Goal: Task Accomplishment & Management: Use online tool/utility

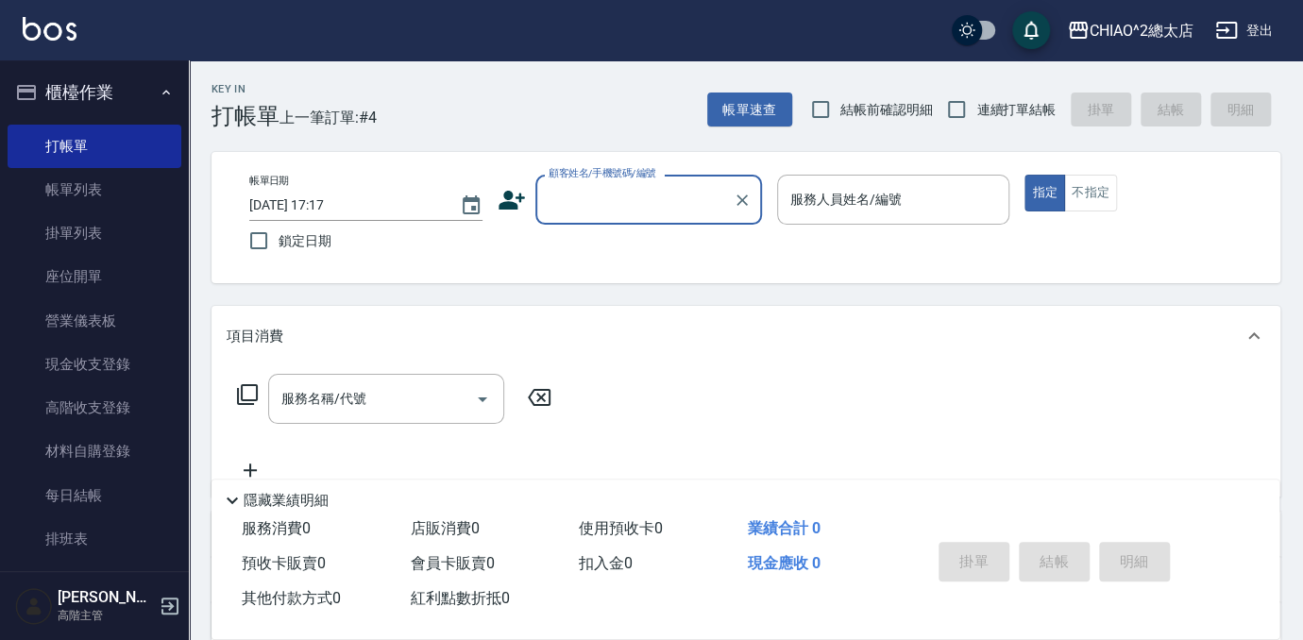
scroll to position [17, 0]
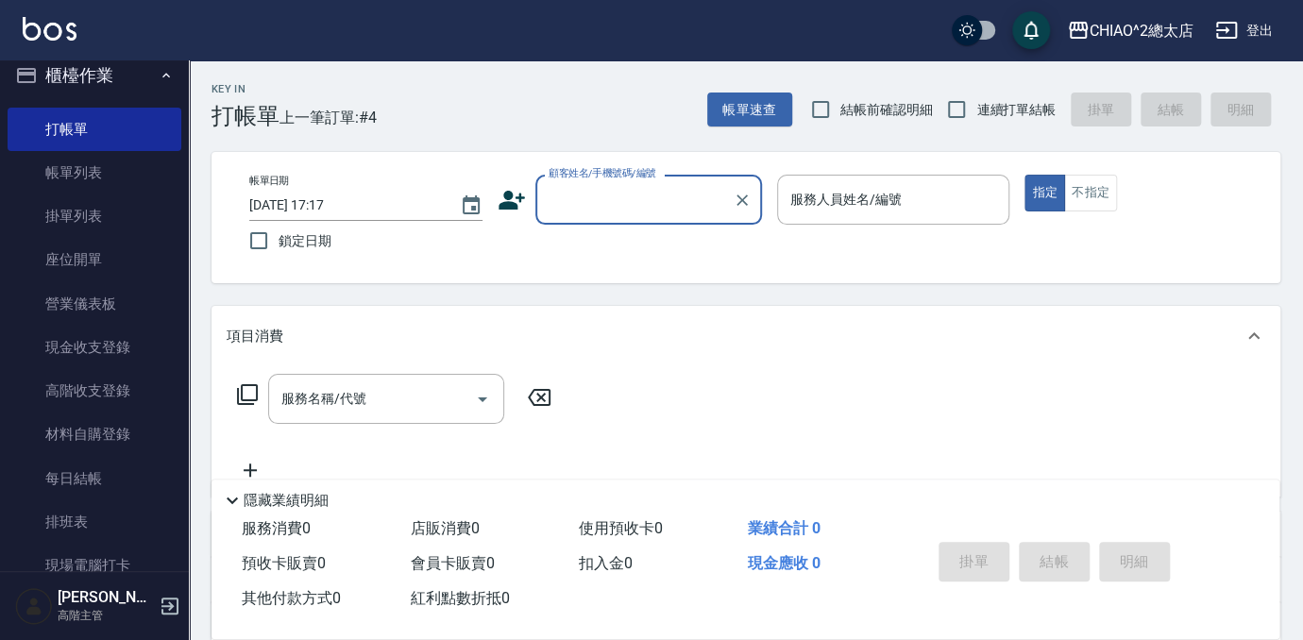
click at [598, 216] on div "顧客姓名/手機號碼/編號" at bounding box center [649, 200] width 227 height 50
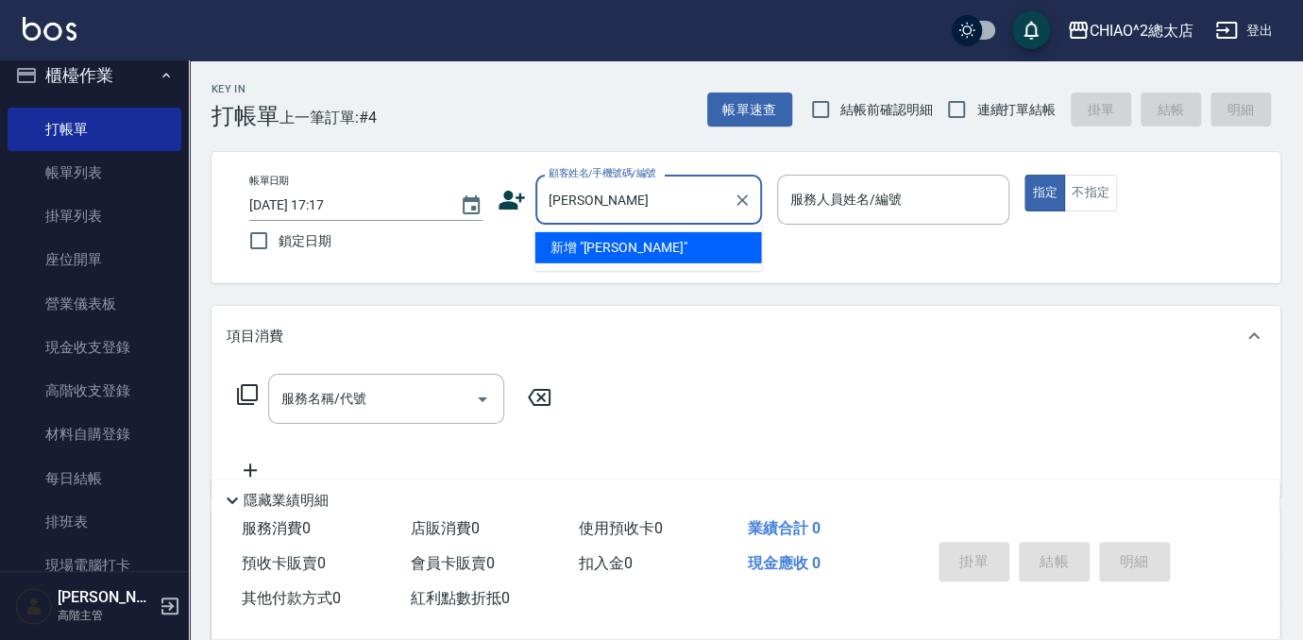
type input "[PERSON_NAME]"
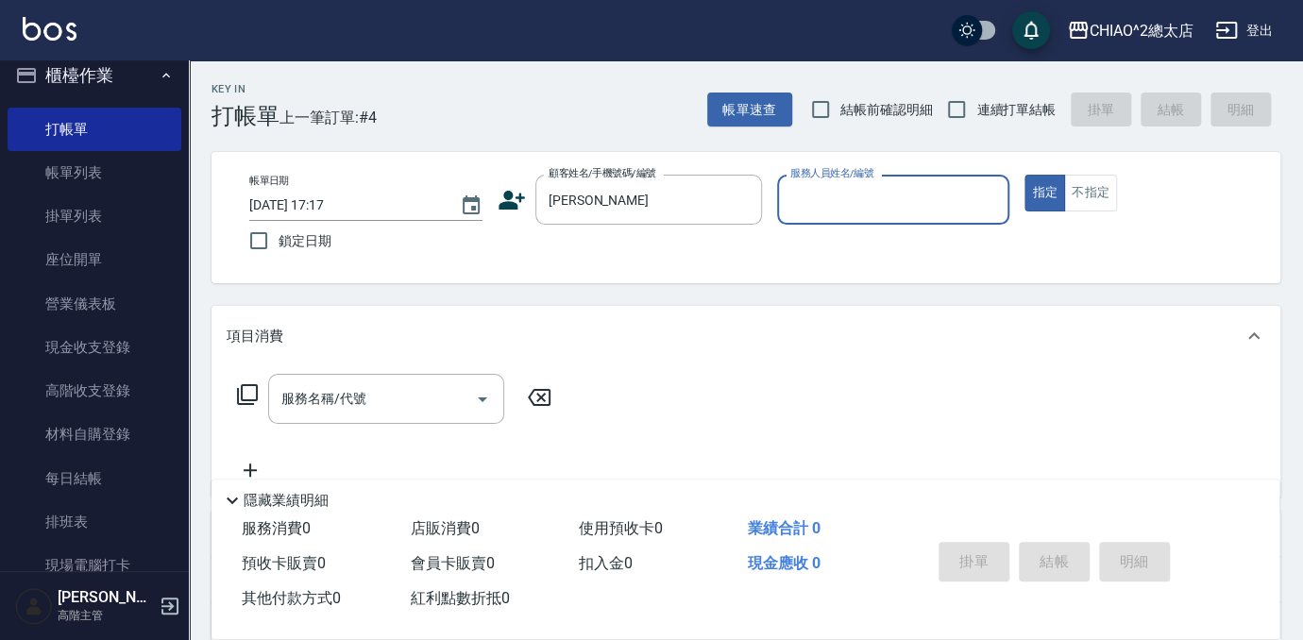
click at [843, 190] on input "服務人員姓名/編號" at bounding box center [894, 199] width 216 height 33
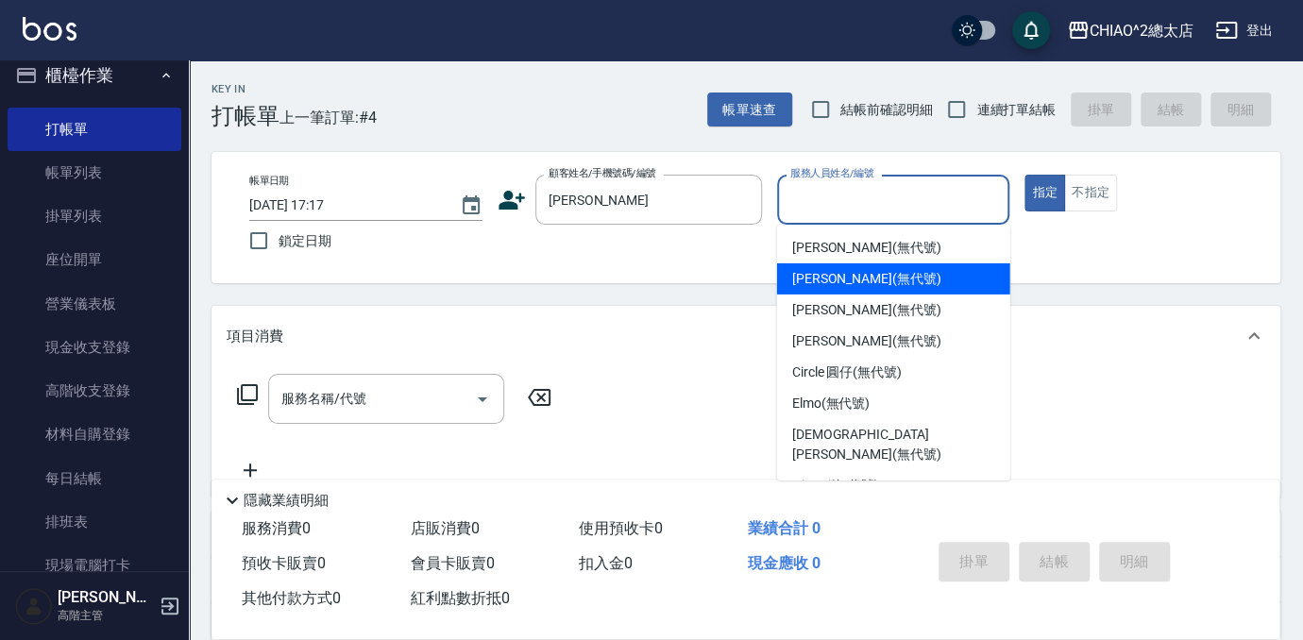
click at [827, 265] on div "[PERSON_NAME] (無代號)" at bounding box center [893, 279] width 233 height 31
type input "[PERSON_NAME](無代號)"
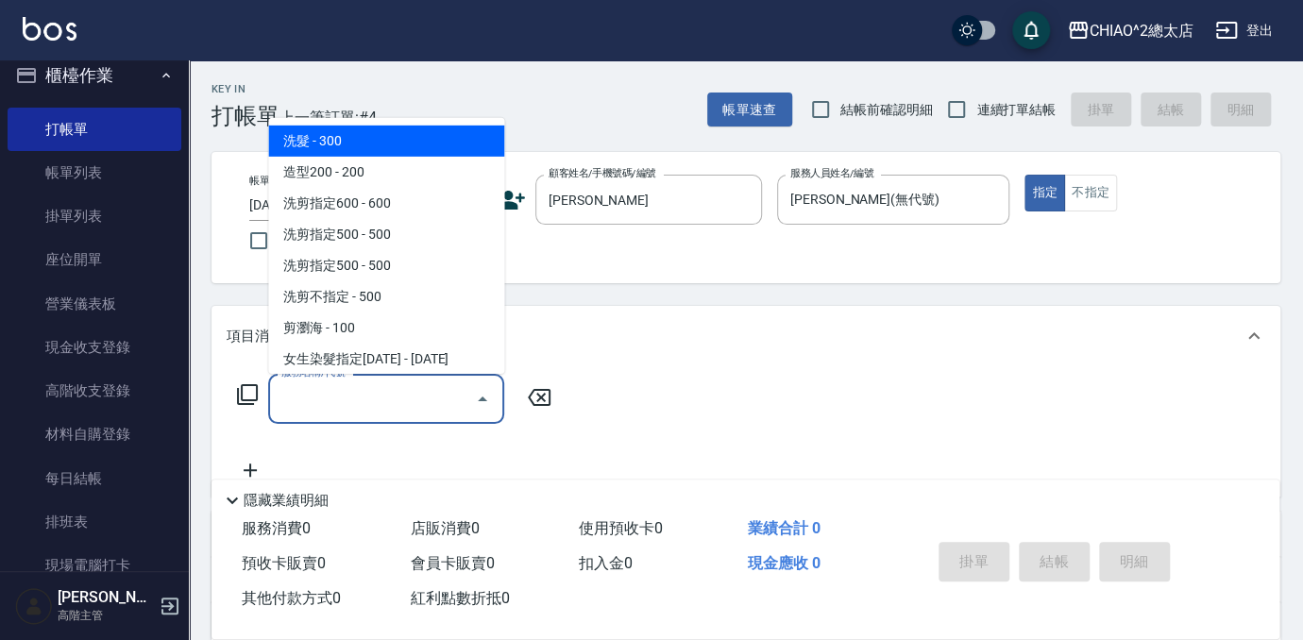
click at [400, 391] on input "服務名稱/代號" at bounding box center [372, 399] width 191 height 33
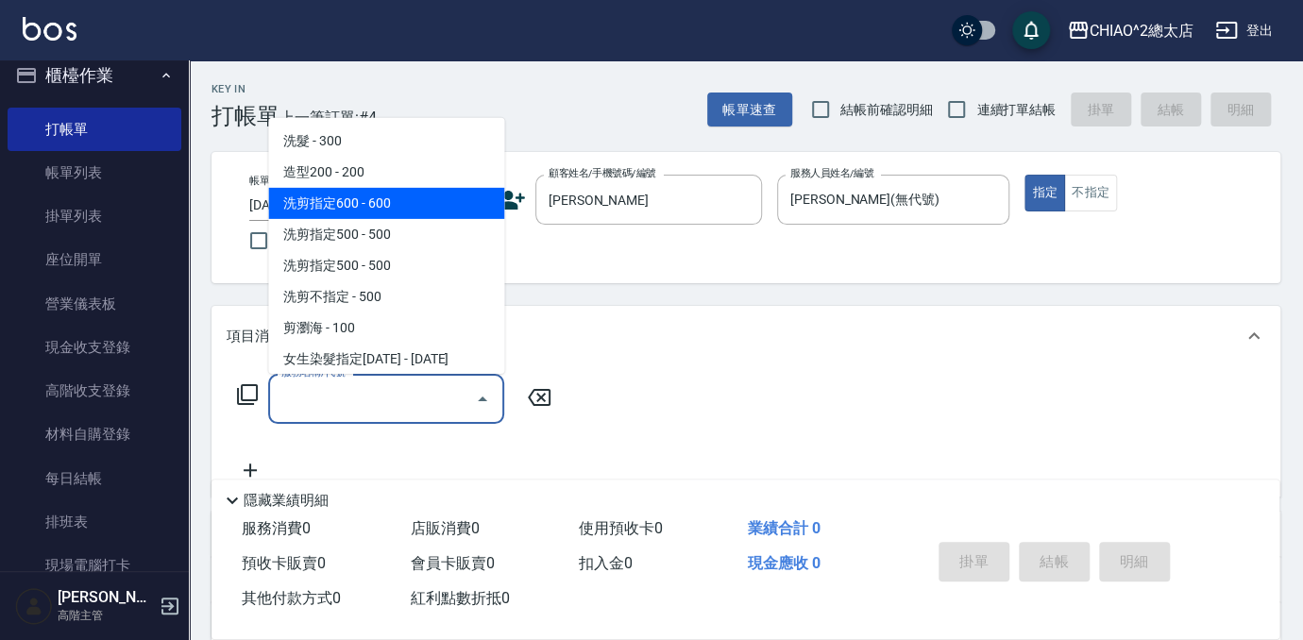
click at [341, 209] on span "洗剪指定600 - 600" at bounding box center [386, 203] width 236 height 31
type input "洗剪指定600(103107)"
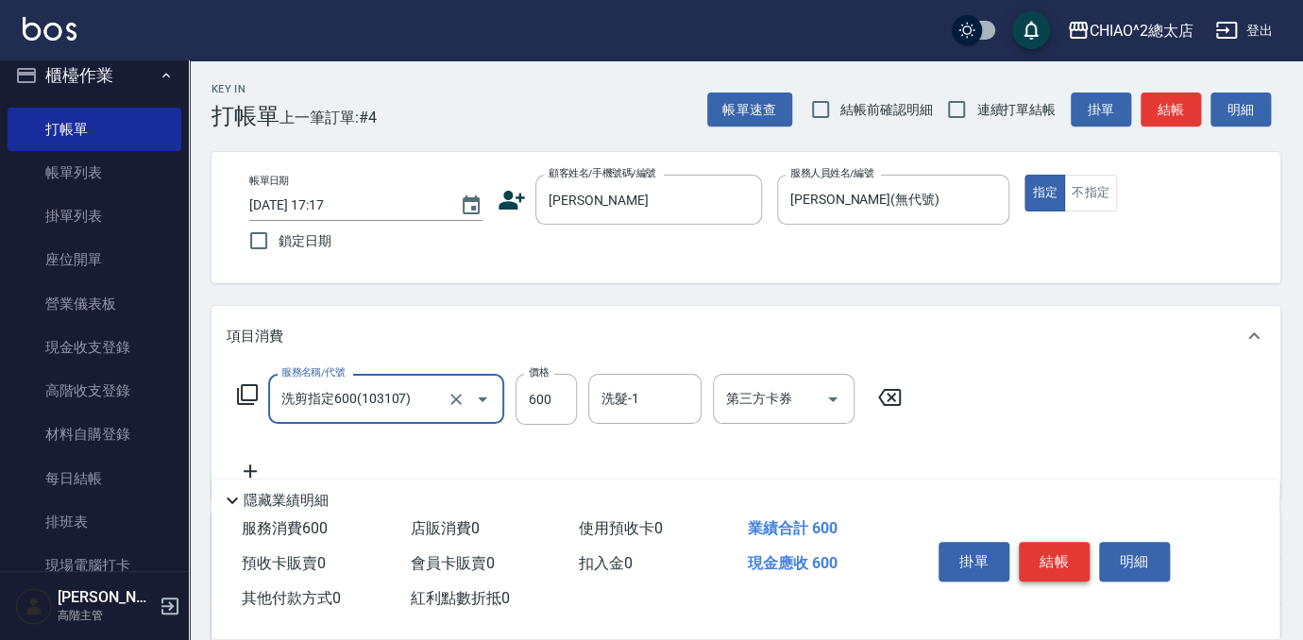
click at [1042, 563] on button "結帳" at bounding box center [1054, 562] width 71 height 40
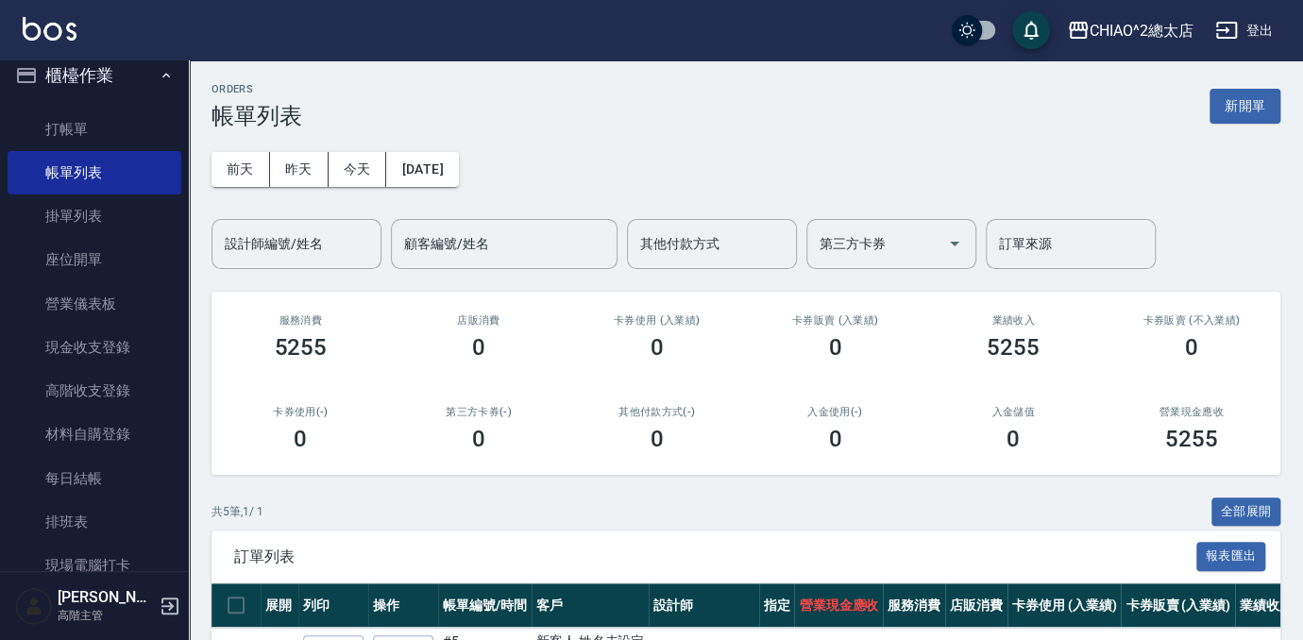
drag, startPoint x: 1236, startPoint y: 101, endPoint x: 1171, endPoint y: 137, distance: 74.4
click at [1236, 101] on button "新開單" at bounding box center [1245, 106] width 71 height 35
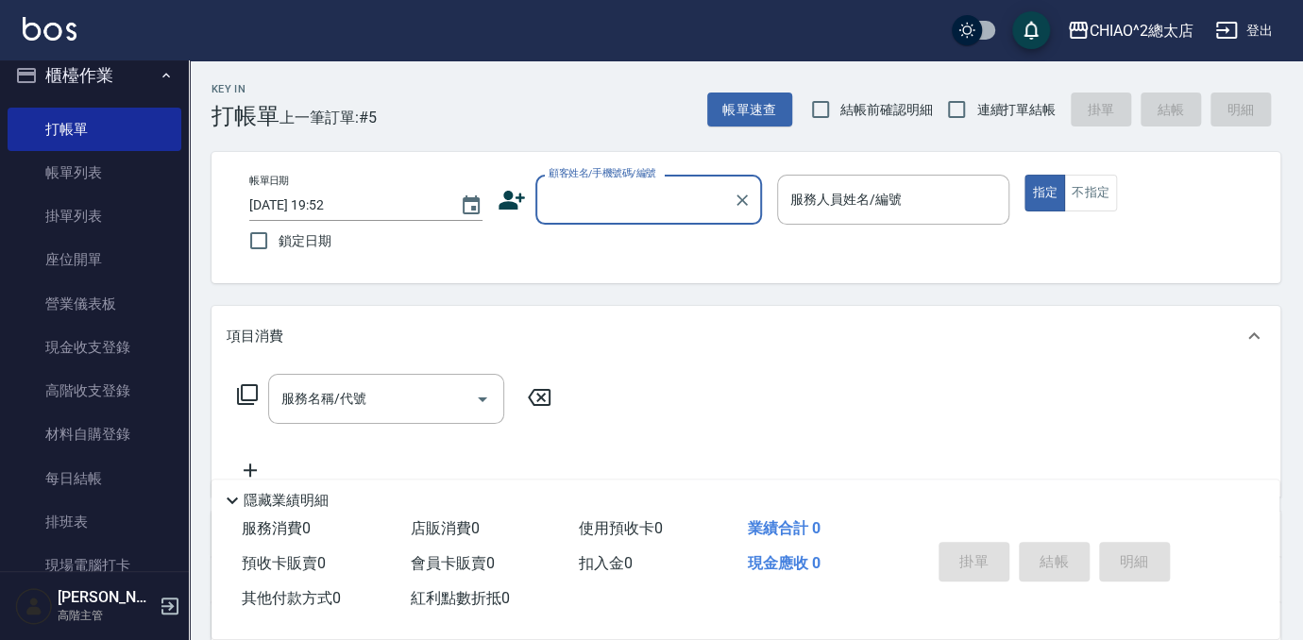
click at [593, 202] on input "顧客姓名/手機號碼/編號" at bounding box center [634, 199] width 181 height 33
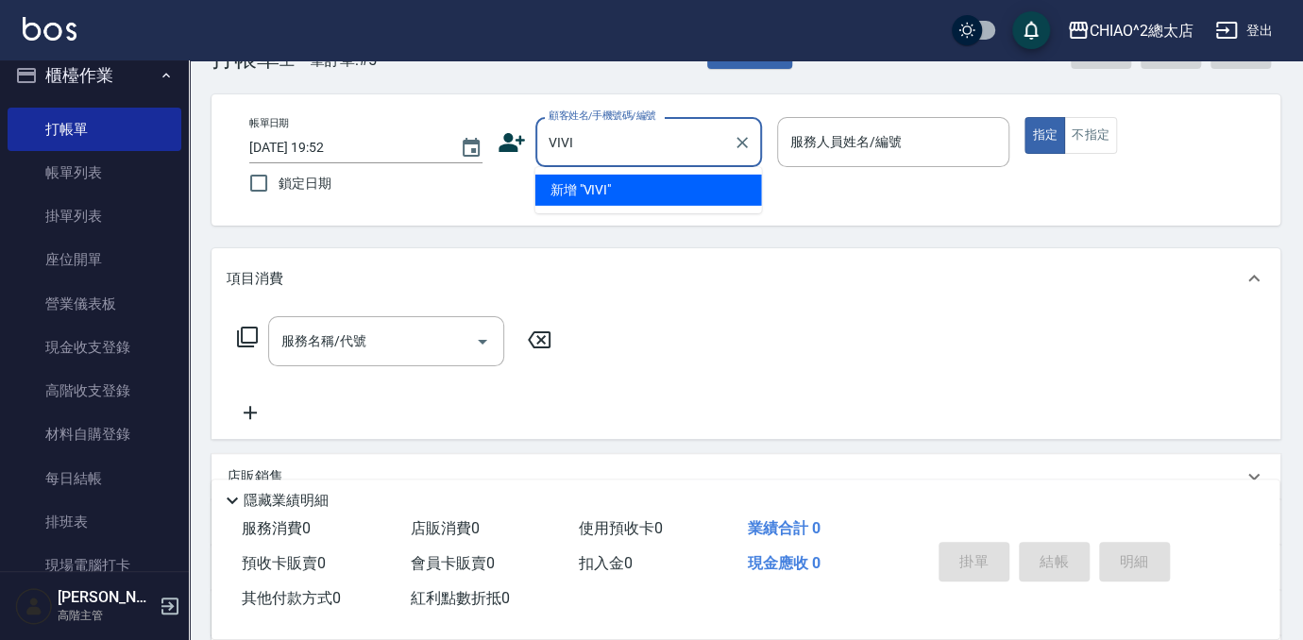
scroll to position [85, 0]
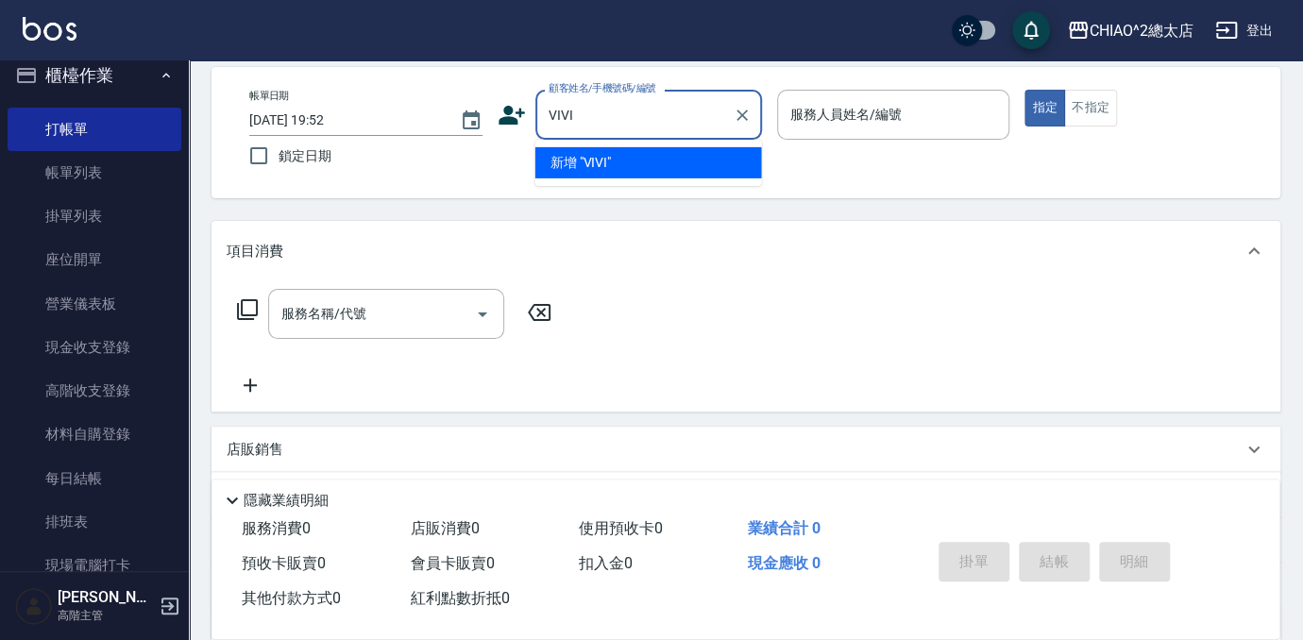
click at [612, 167] on li "新增 "VIVI"" at bounding box center [649, 162] width 227 height 31
type input "VIVI"
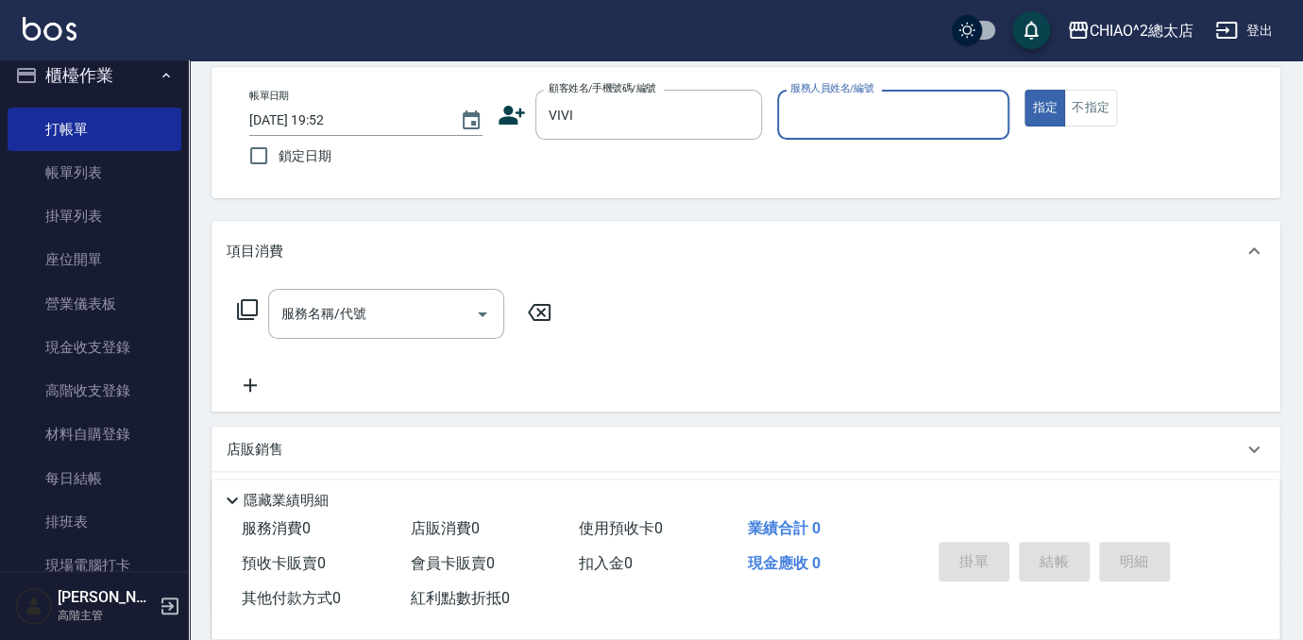
click at [818, 129] on input "服務人員姓名/編號" at bounding box center [894, 114] width 216 height 33
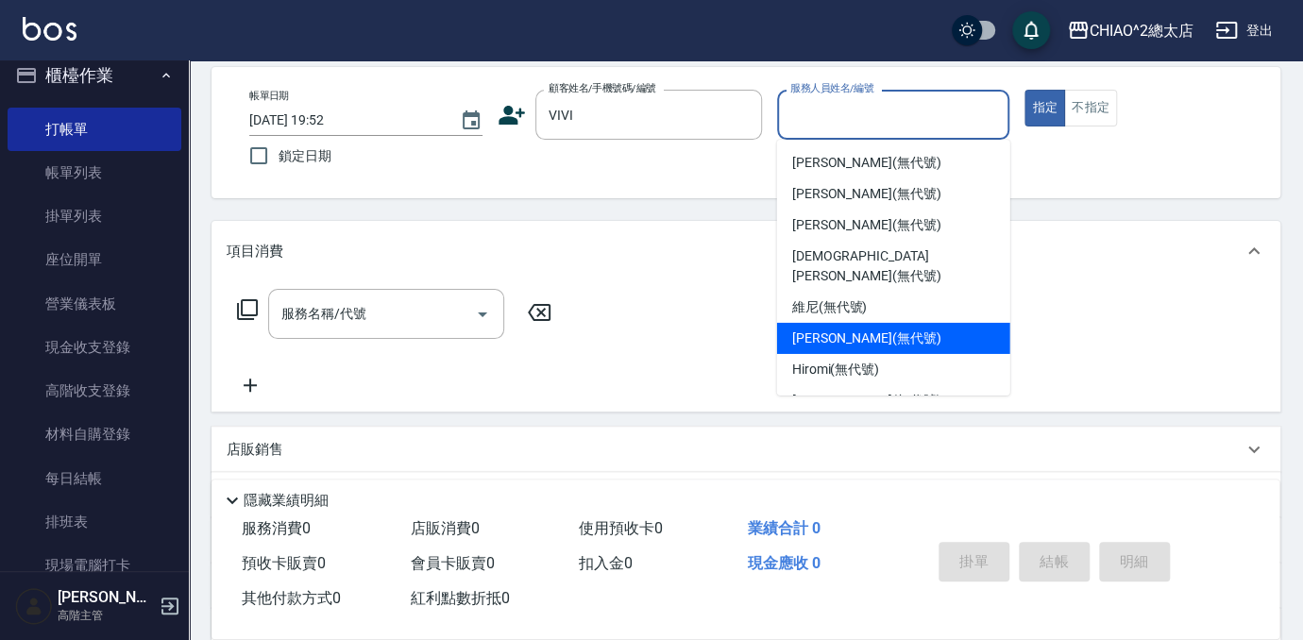
click at [829, 329] on span "[PERSON_NAME] (無代號)" at bounding box center [866, 339] width 149 height 20
type input "[PERSON_NAME](無代號)"
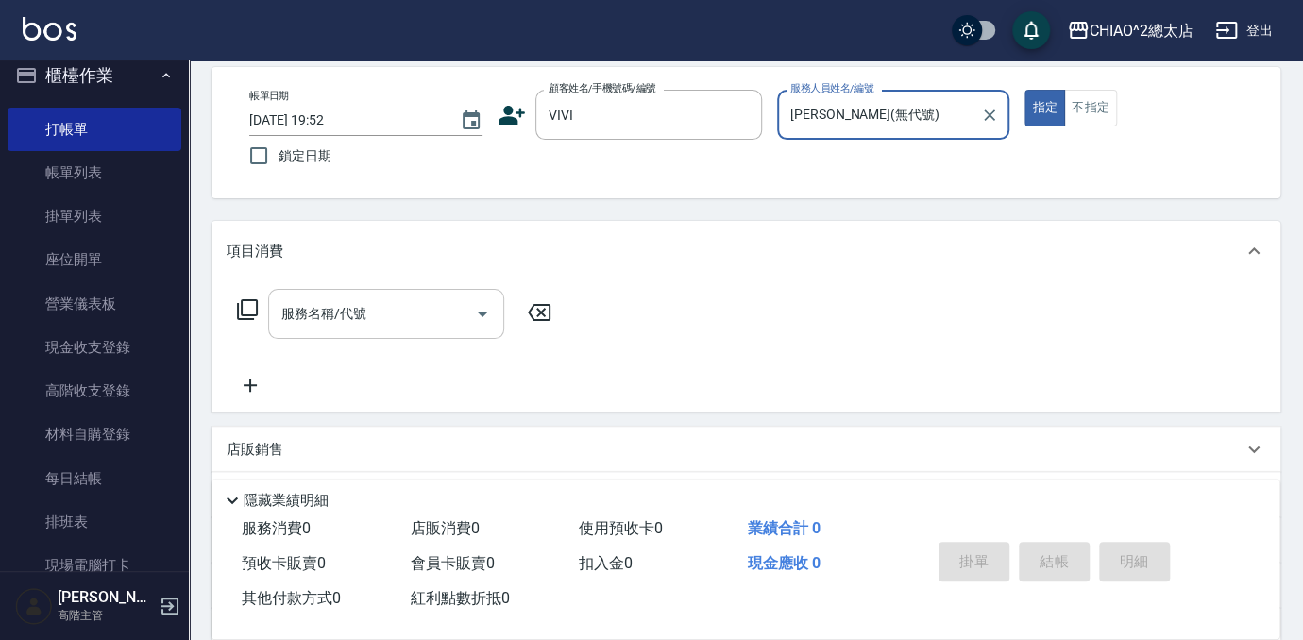
click at [448, 328] on input "服務名稱/代號" at bounding box center [372, 314] width 191 height 33
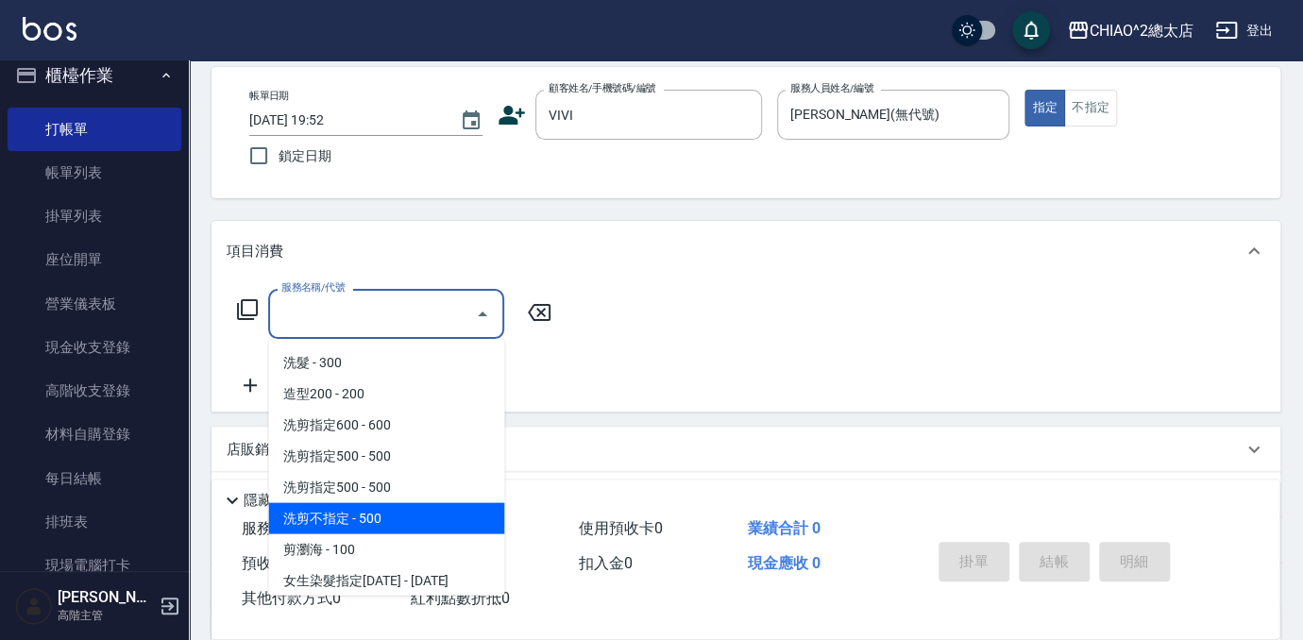
click at [334, 525] on span "洗剪不指定 - 500" at bounding box center [386, 517] width 236 height 31
type input "洗剪不指定(103110)"
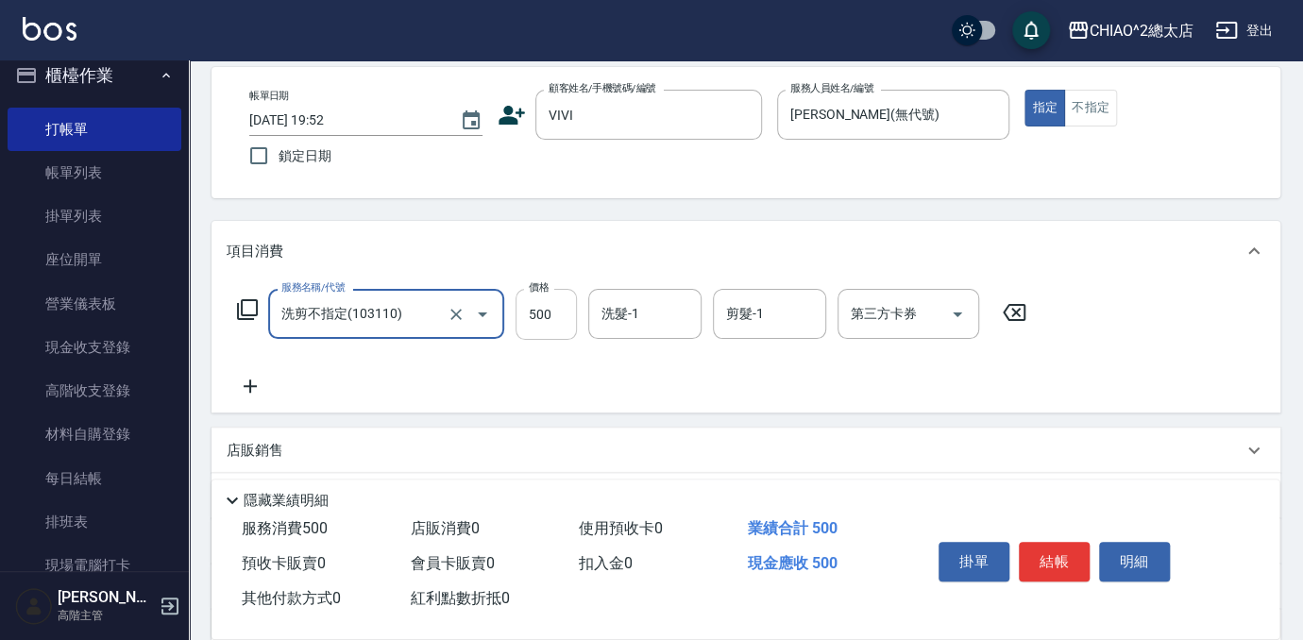
click at [539, 321] on input "500" at bounding box center [546, 314] width 61 height 51
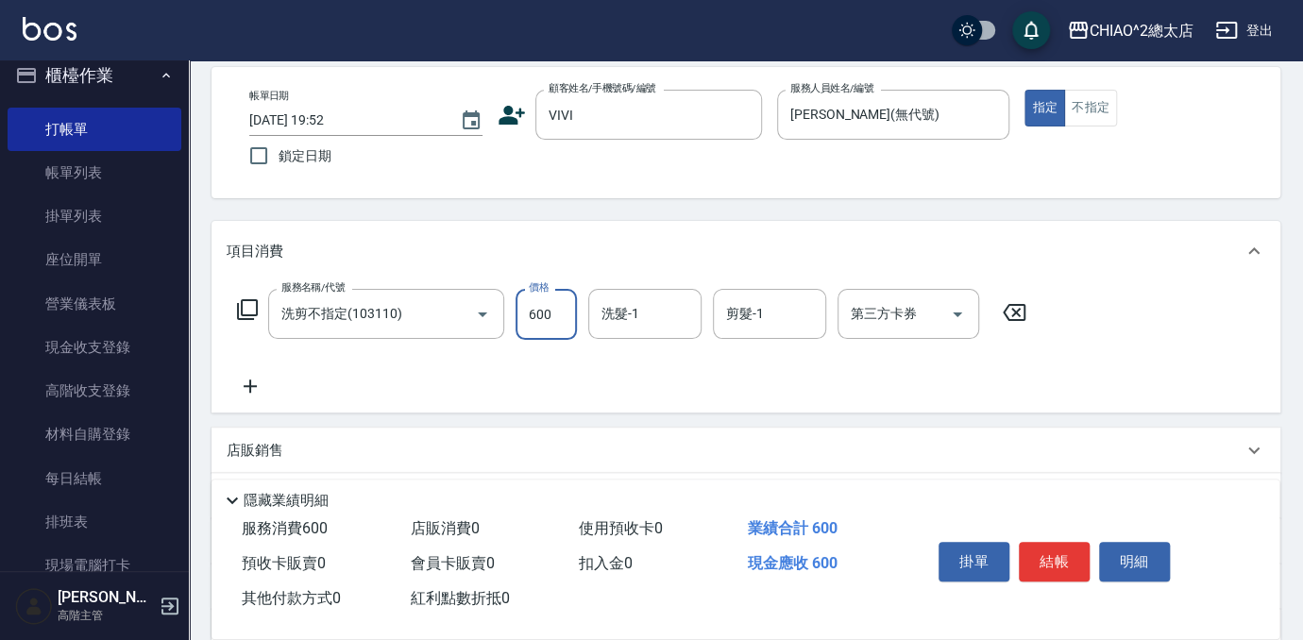
type input "600"
click at [536, 381] on div "服務名稱/代號 洗剪不指定(103110) 服務名稱/代號 價格 600 價格 洗髮-1 洗髮-1 剪髮-1 剪髮-1 第三方卡券 第三方卡券" at bounding box center [632, 343] width 811 height 109
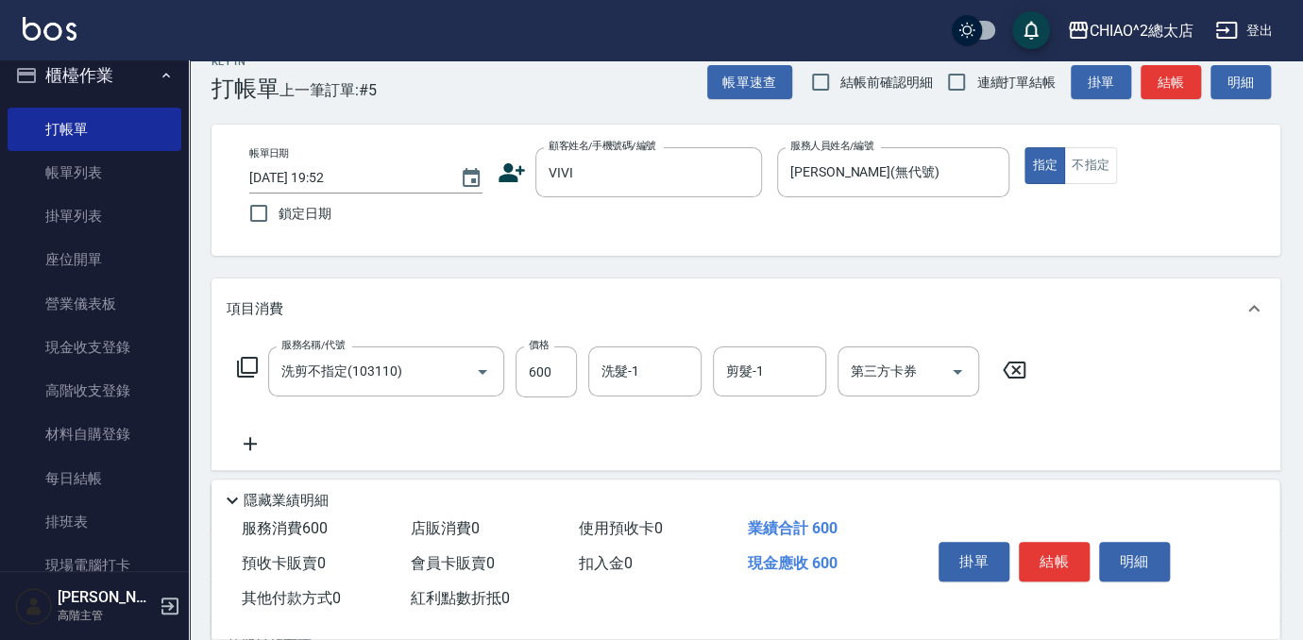
scroll to position [0, 0]
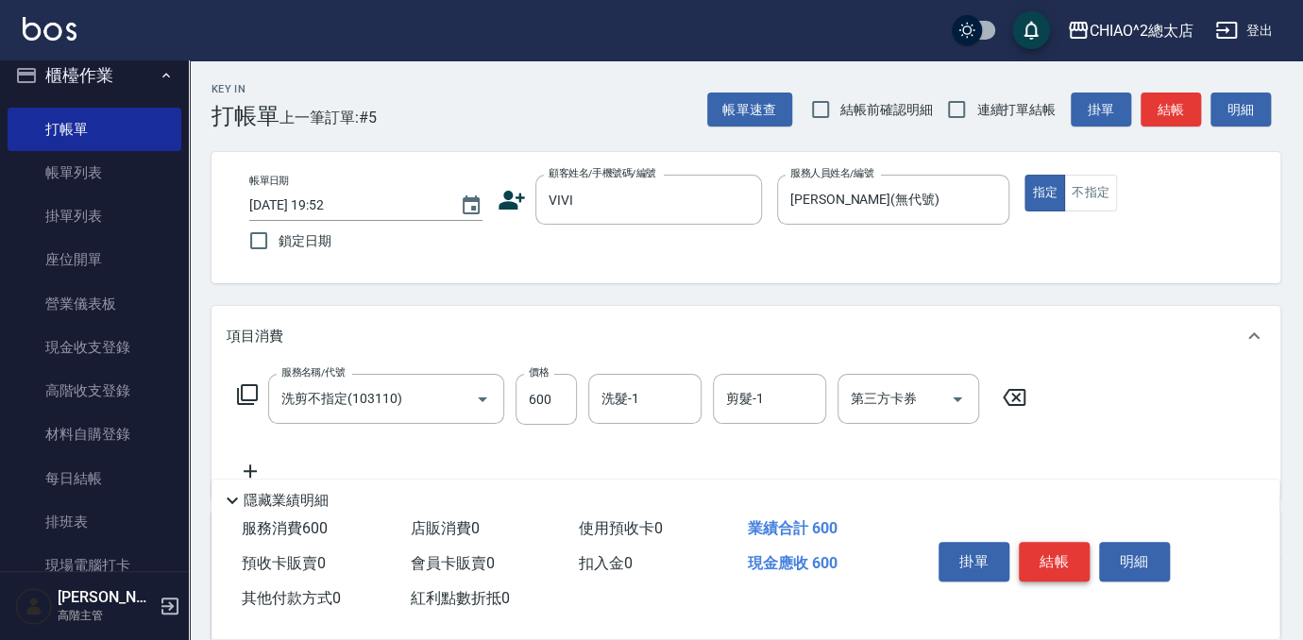
click at [1052, 552] on button "結帳" at bounding box center [1054, 562] width 71 height 40
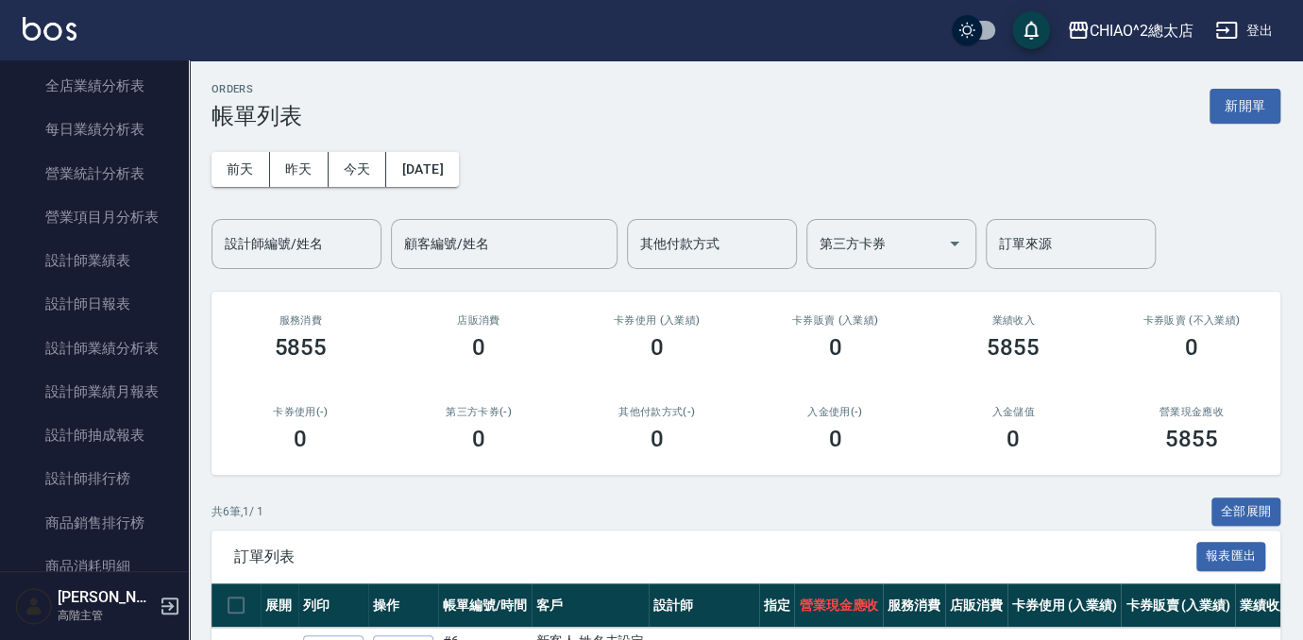
scroll to position [1305, 0]
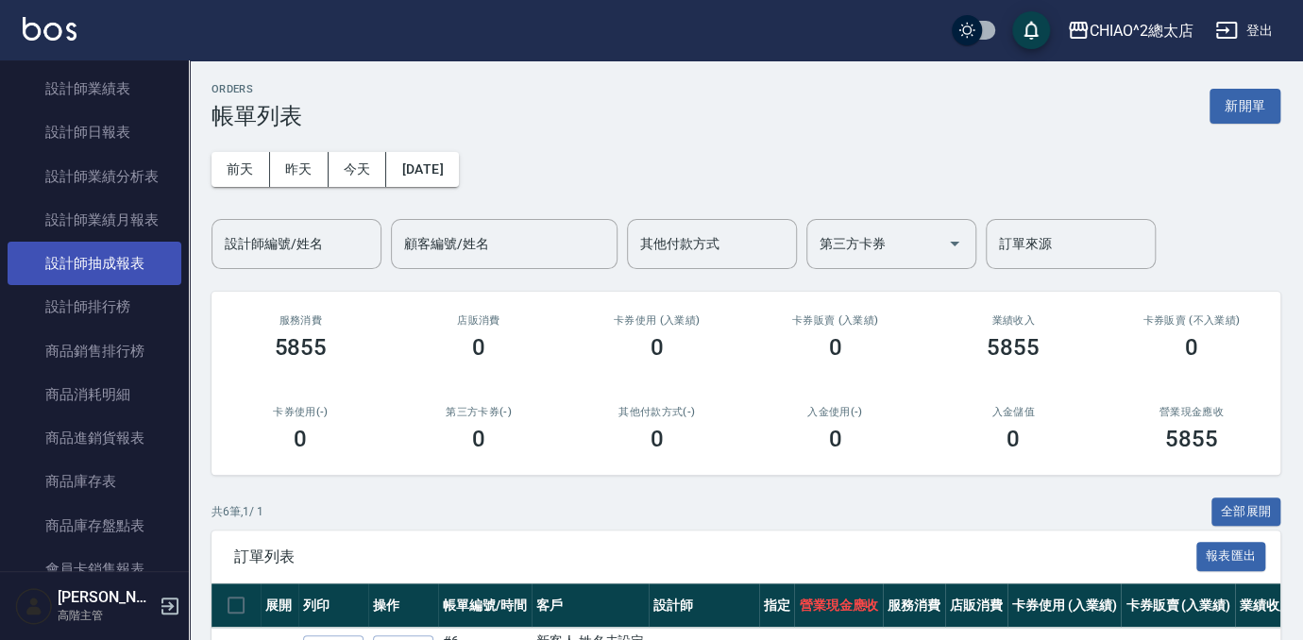
click at [87, 278] on link "設計師抽成報表" at bounding box center [95, 263] width 174 height 43
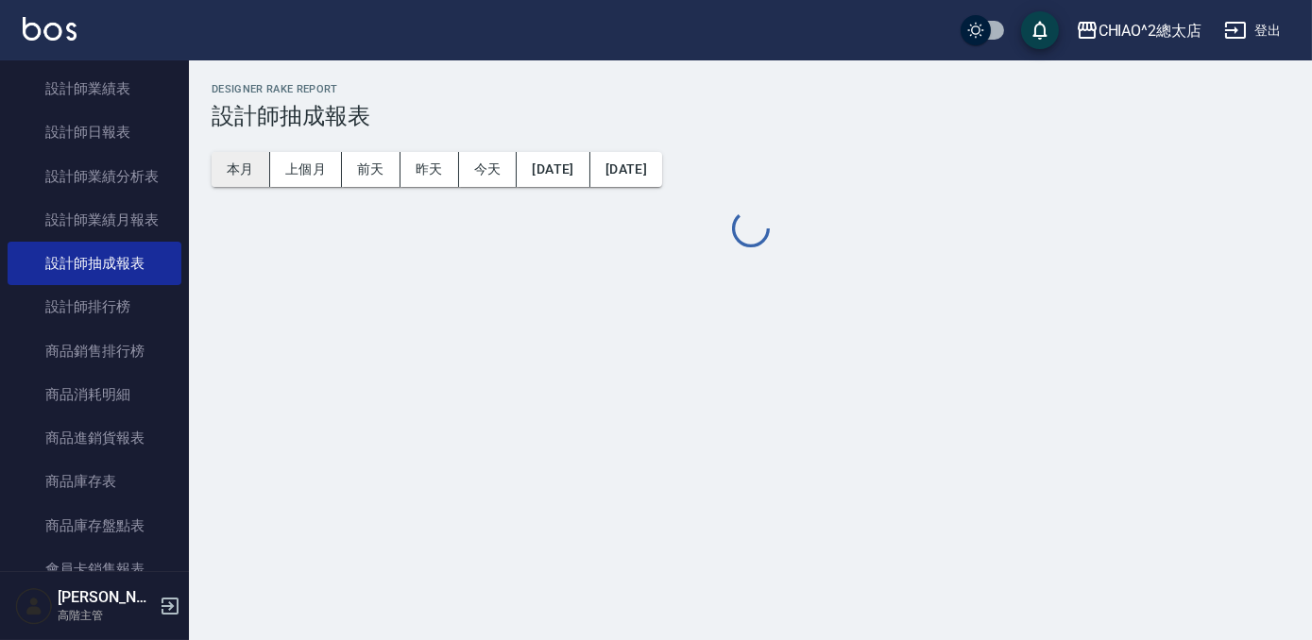
click at [239, 170] on button "本月" at bounding box center [241, 169] width 59 height 35
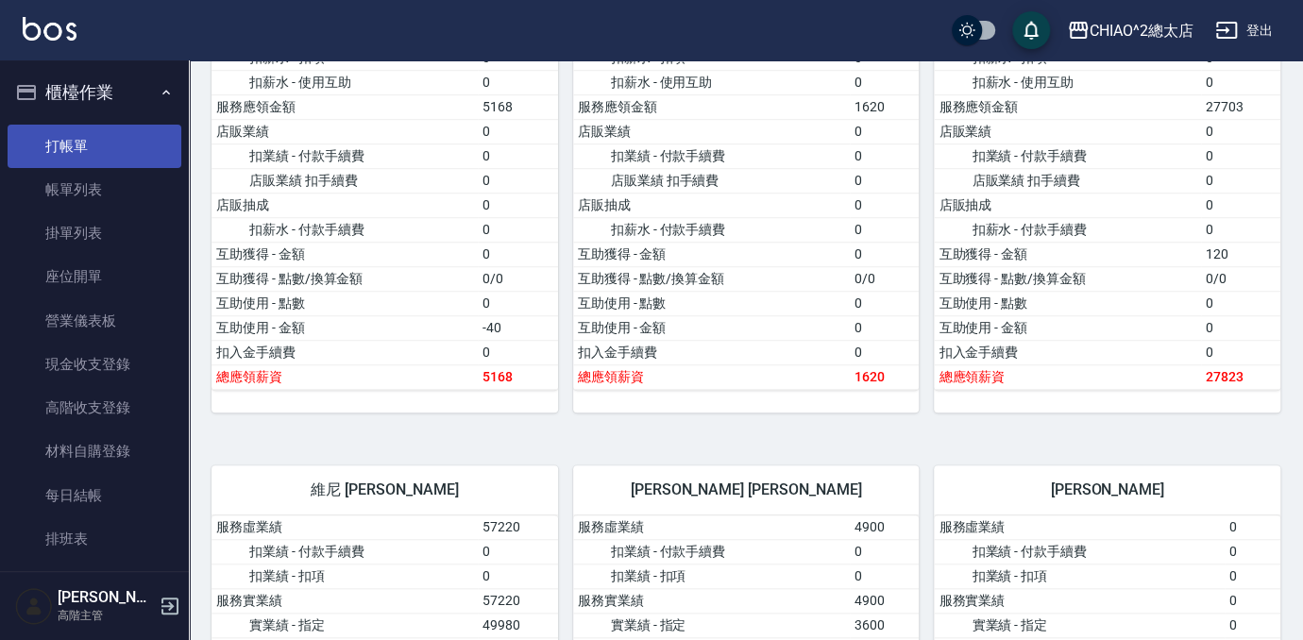
click at [112, 145] on link "打帳單" at bounding box center [95, 146] width 174 height 43
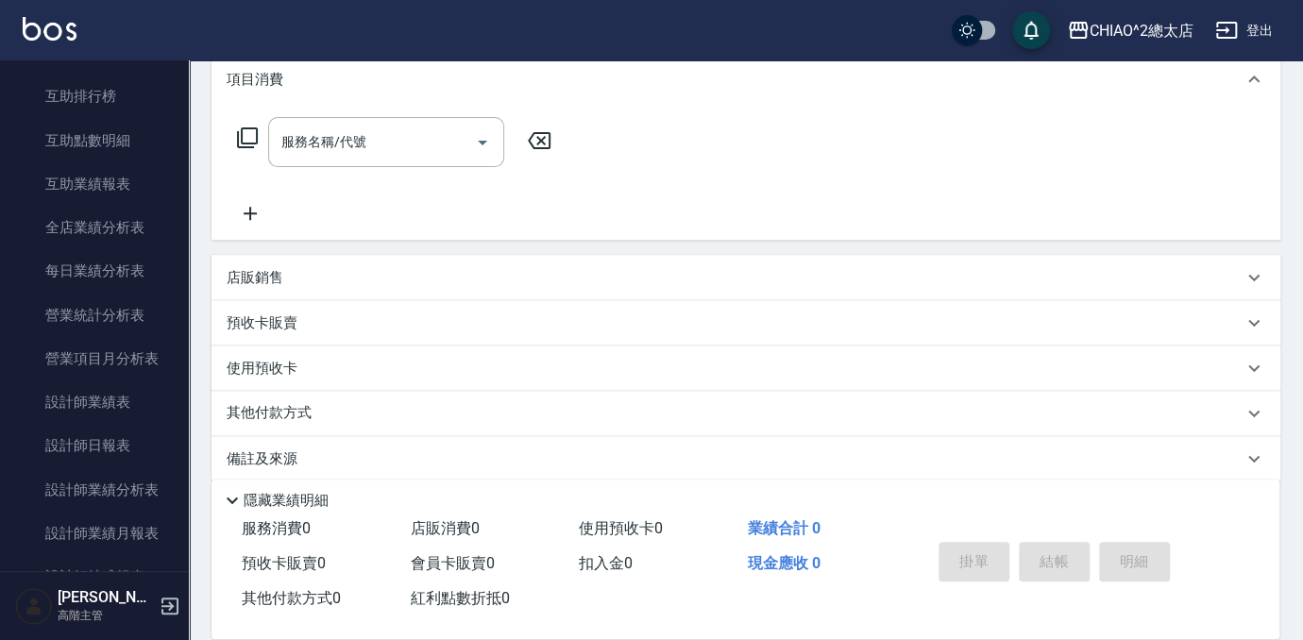
scroll to position [1029, 0]
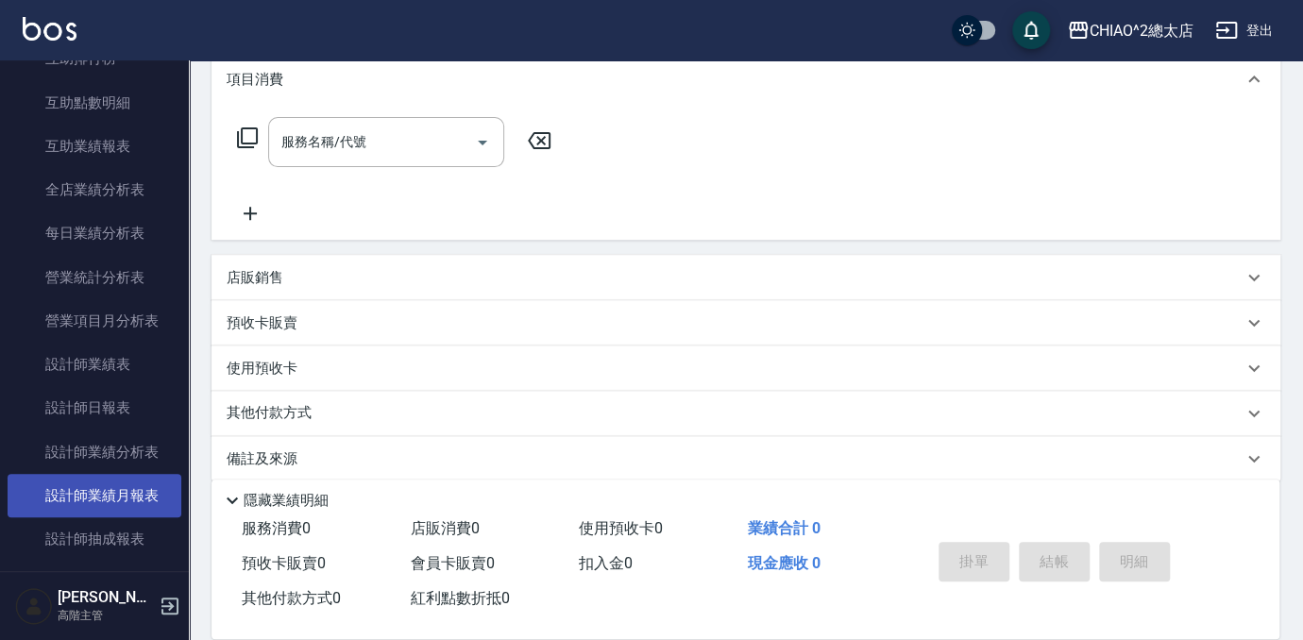
click at [116, 500] on link "設計師業績月報表" at bounding box center [95, 495] width 174 height 43
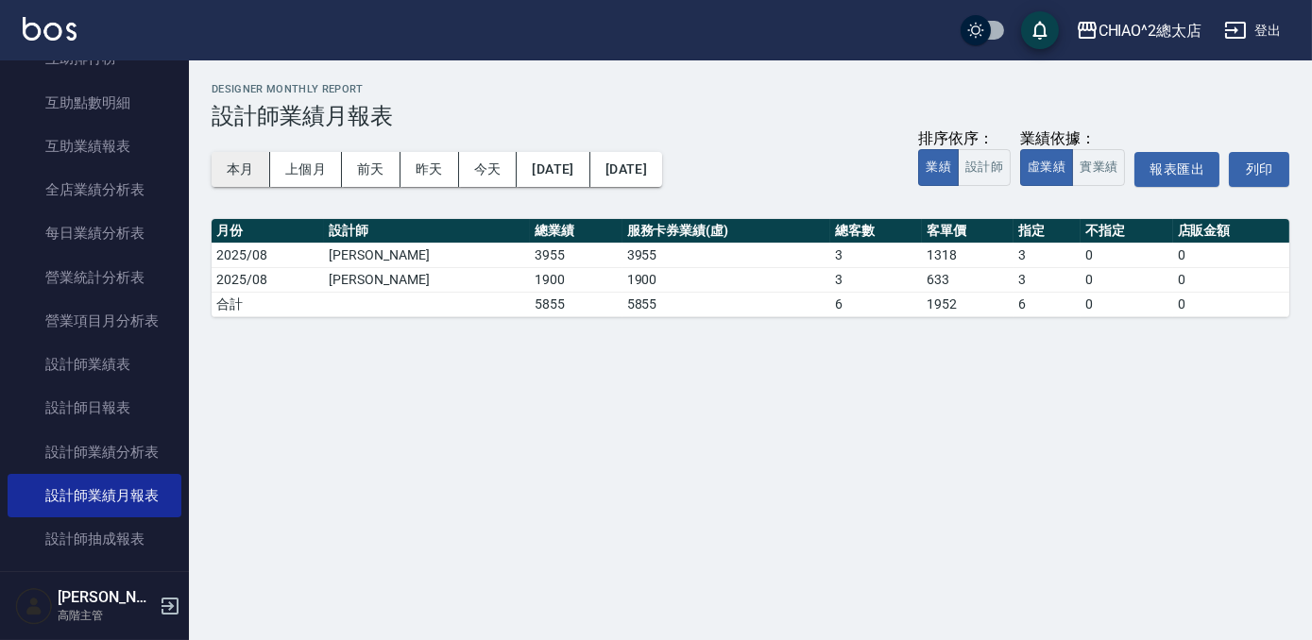
click at [251, 168] on button "本月" at bounding box center [241, 169] width 59 height 35
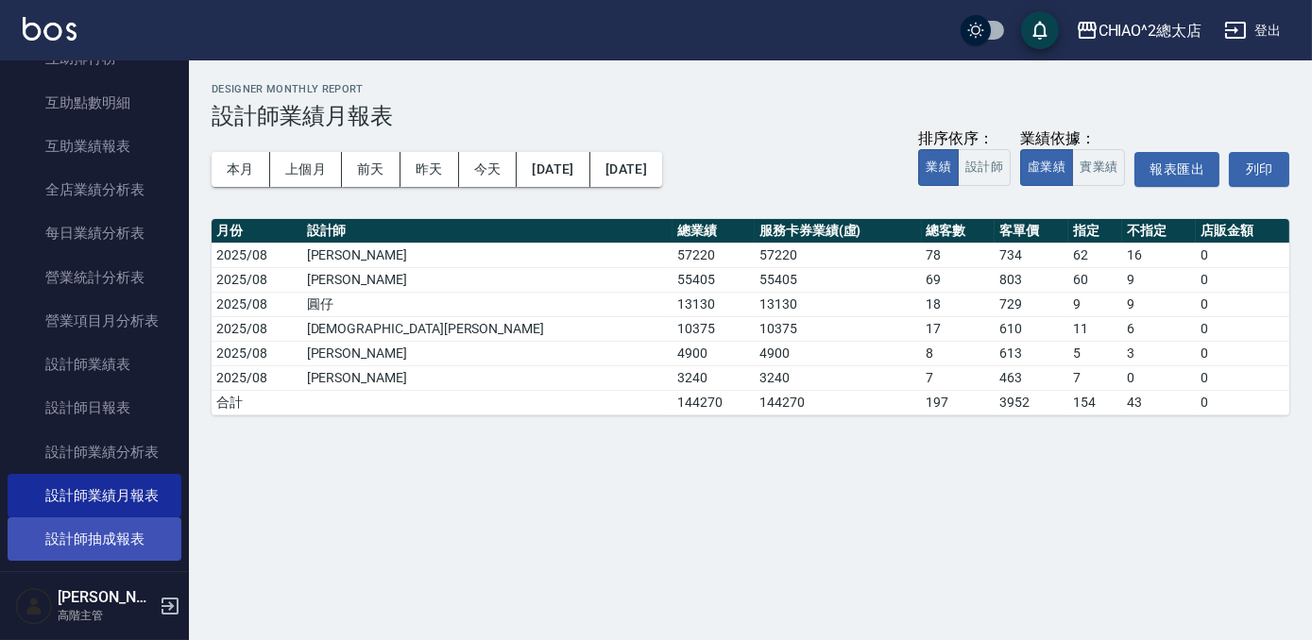
click at [96, 543] on link "設計師抽成報表" at bounding box center [95, 539] width 174 height 43
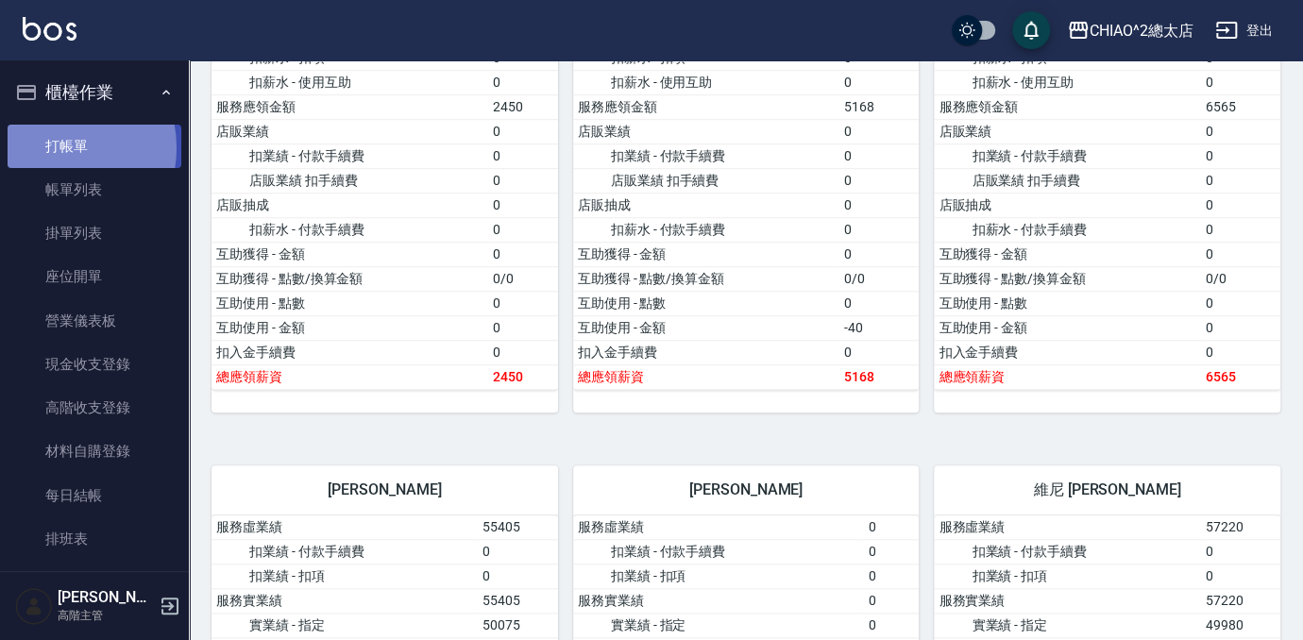
click at [50, 147] on link "打帳單" at bounding box center [95, 146] width 174 height 43
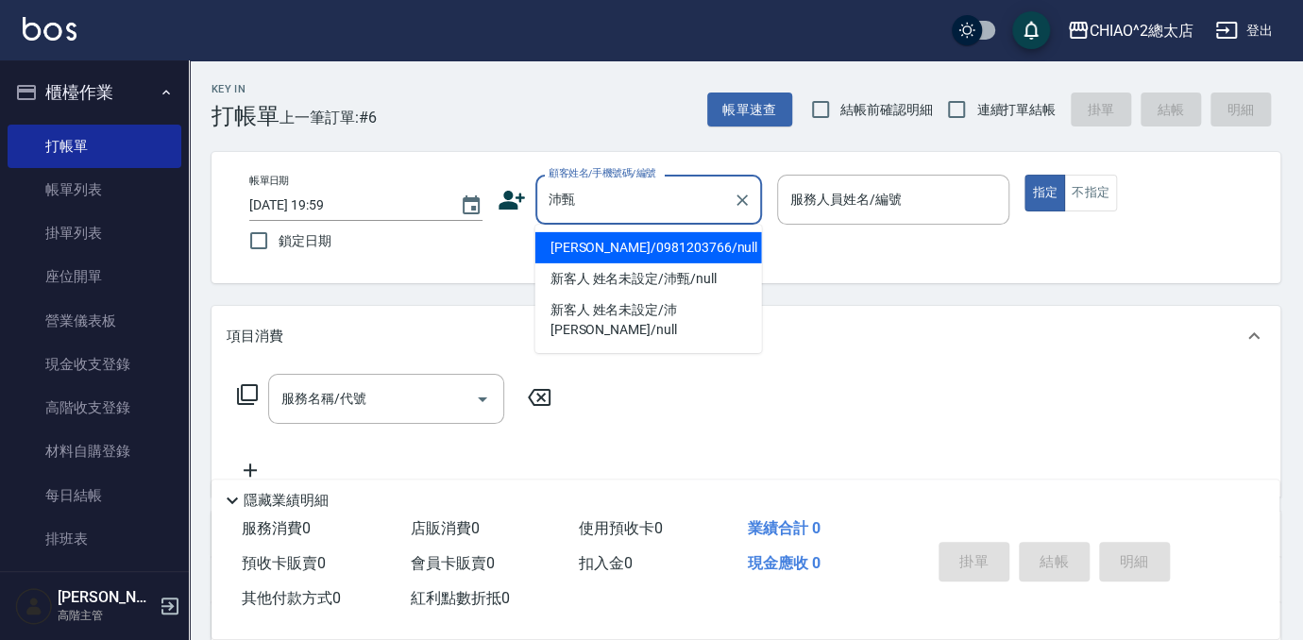
type input "[PERSON_NAME]/0981203766/null"
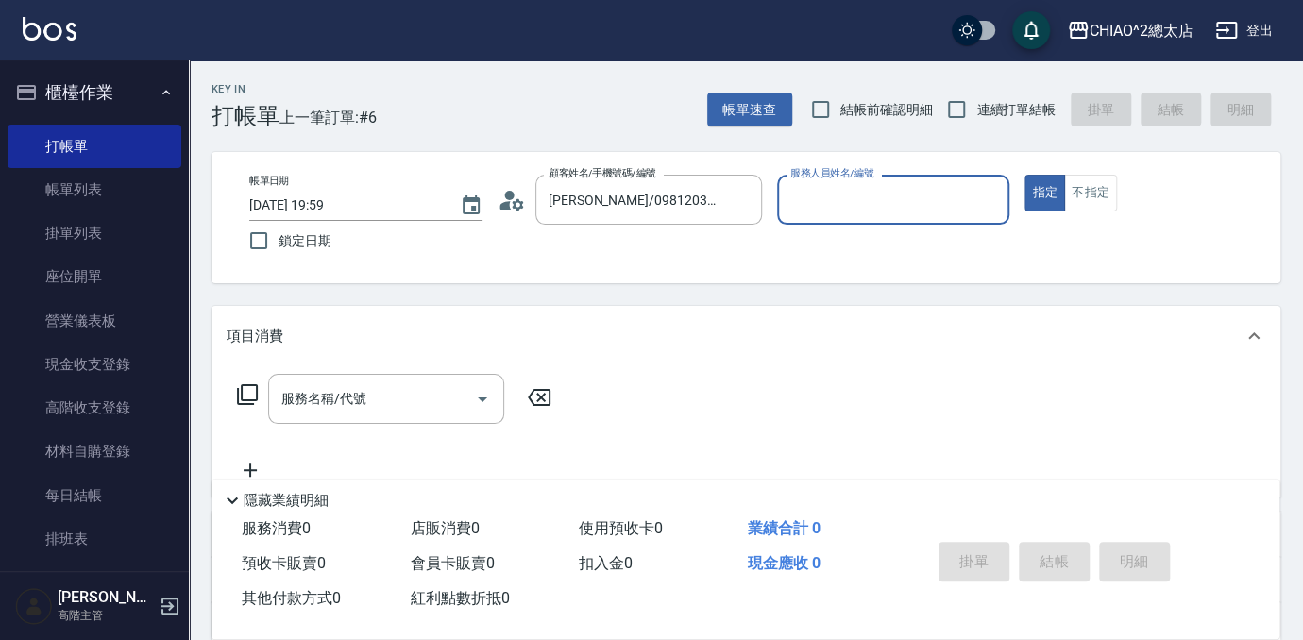
click at [895, 223] on div "服務人員姓名/編號" at bounding box center [893, 200] width 233 height 50
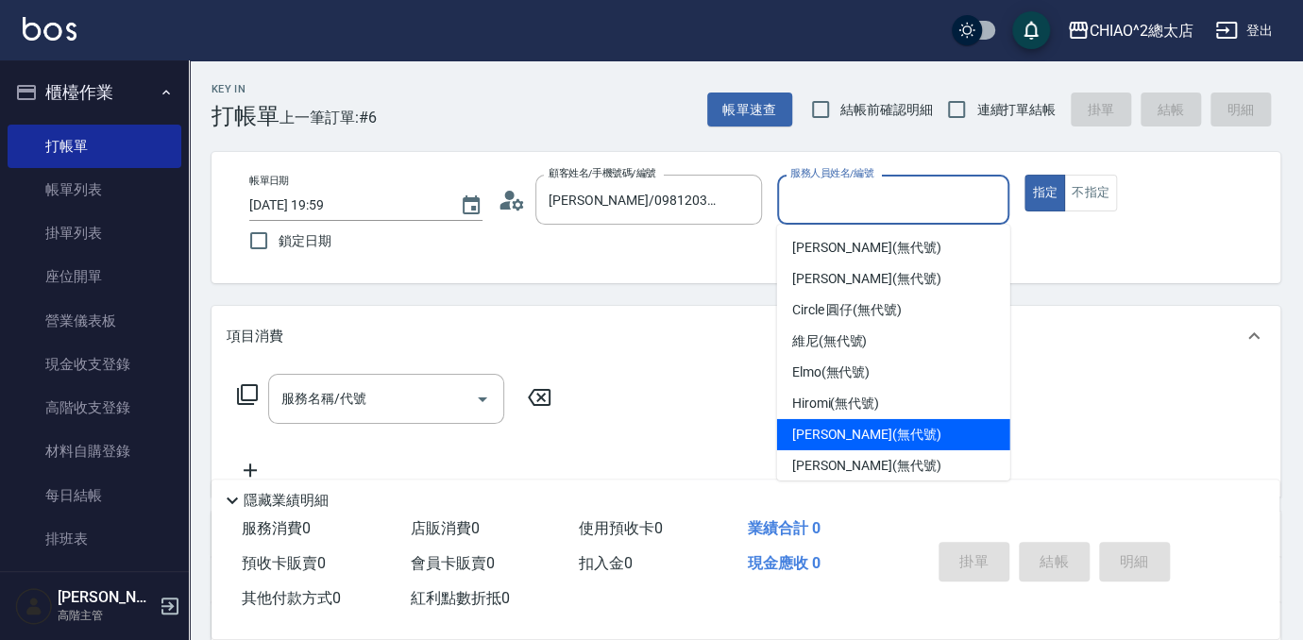
click at [910, 442] on div "[PERSON_NAME] (無代號)" at bounding box center [893, 434] width 233 height 31
type input "[PERSON_NAME](無代號)"
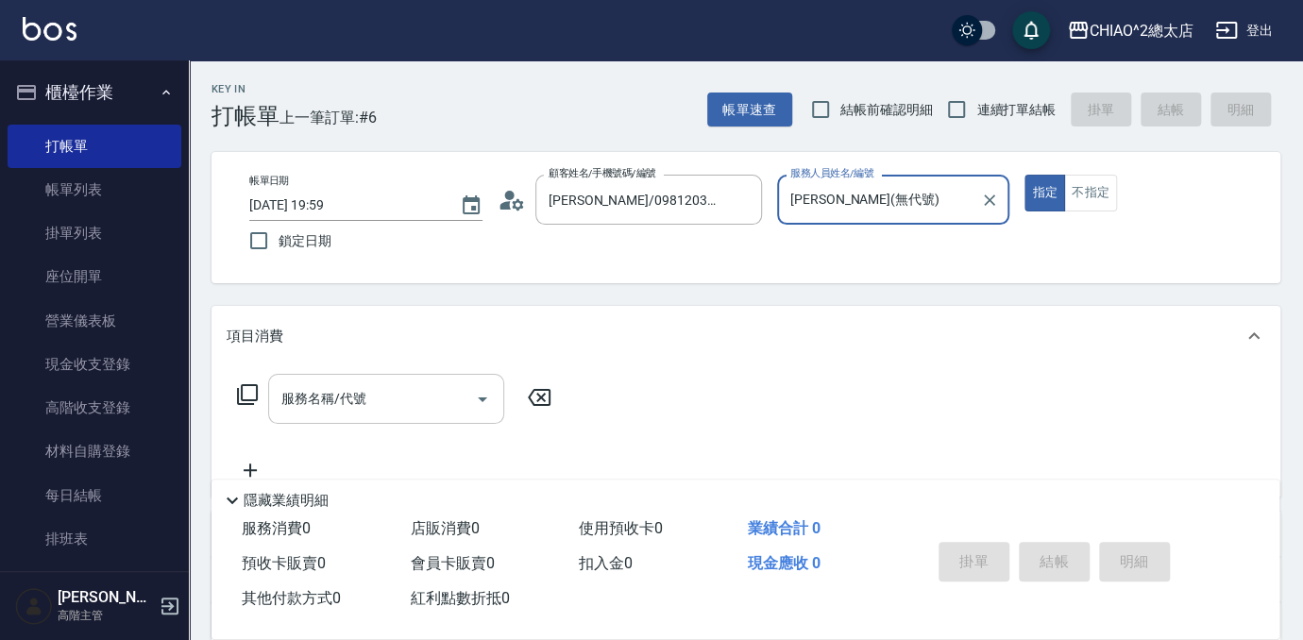
click at [400, 404] on input "服務名稱/代號" at bounding box center [372, 399] width 191 height 33
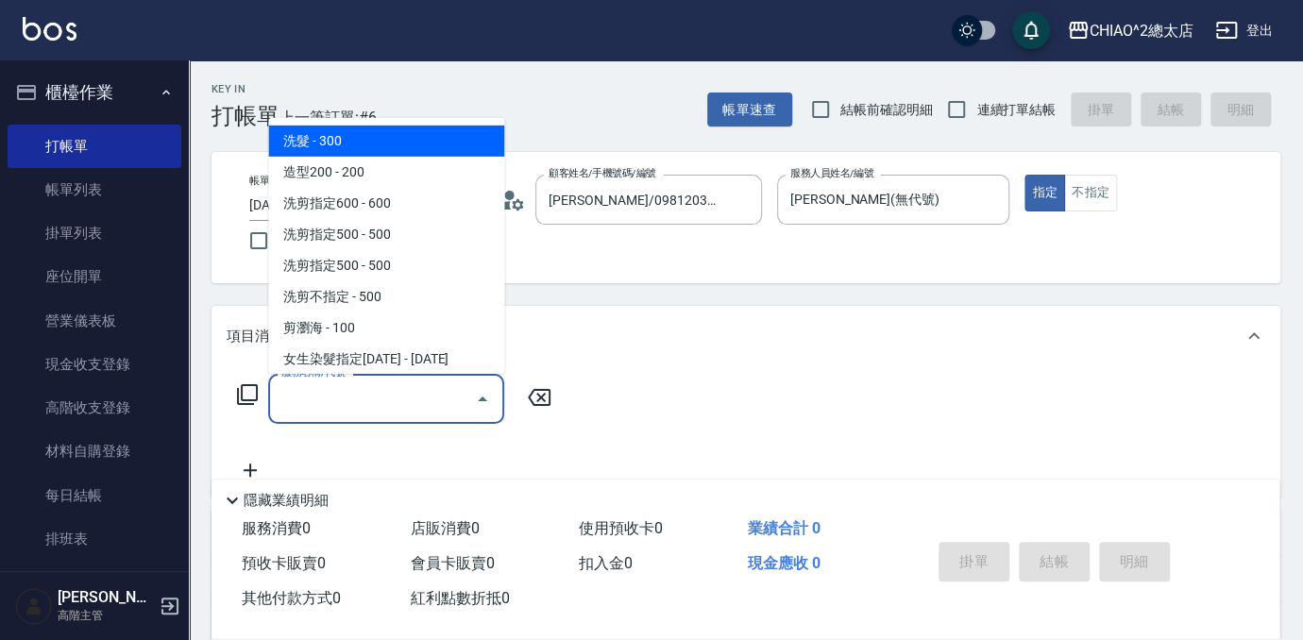
click at [446, 134] on span "洗髮 - 300" at bounding box center [386, 141] width 236 height 31
type input "洗髮(103103)"
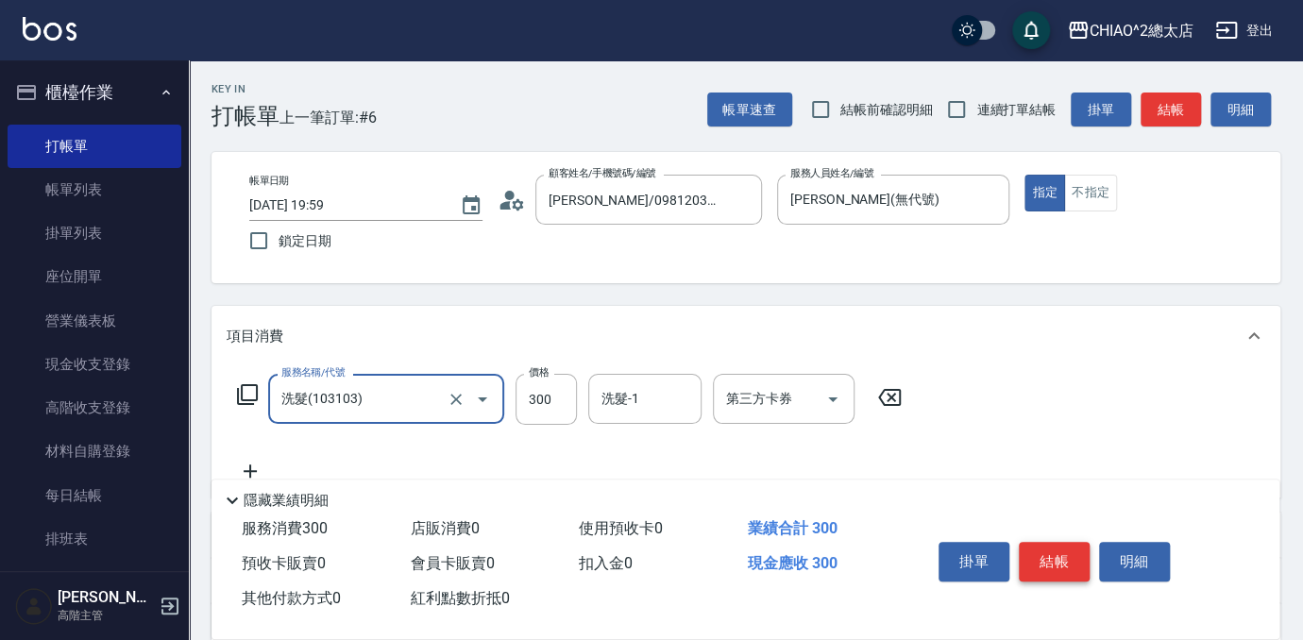
click at [1055, 542] on button "結帳" at bounding box center [1054, 562] width 71 height 40
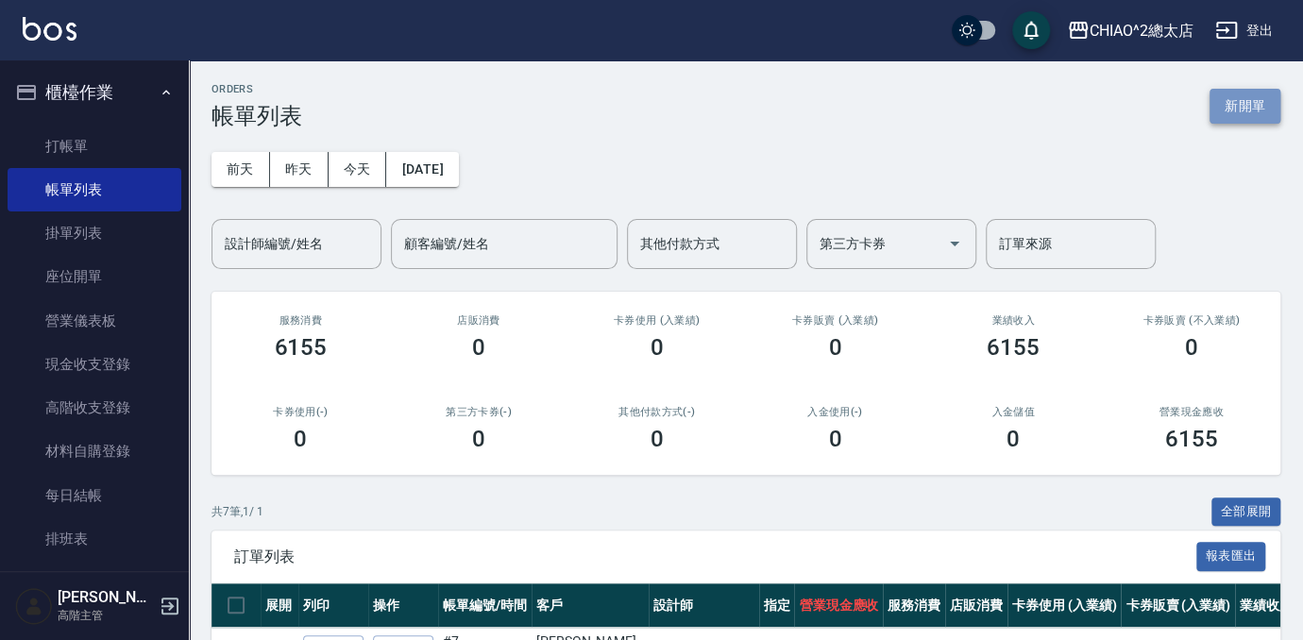
click at [1245, 114] on button "新開單" at bounding box center [1245, 106] width 71 height 35
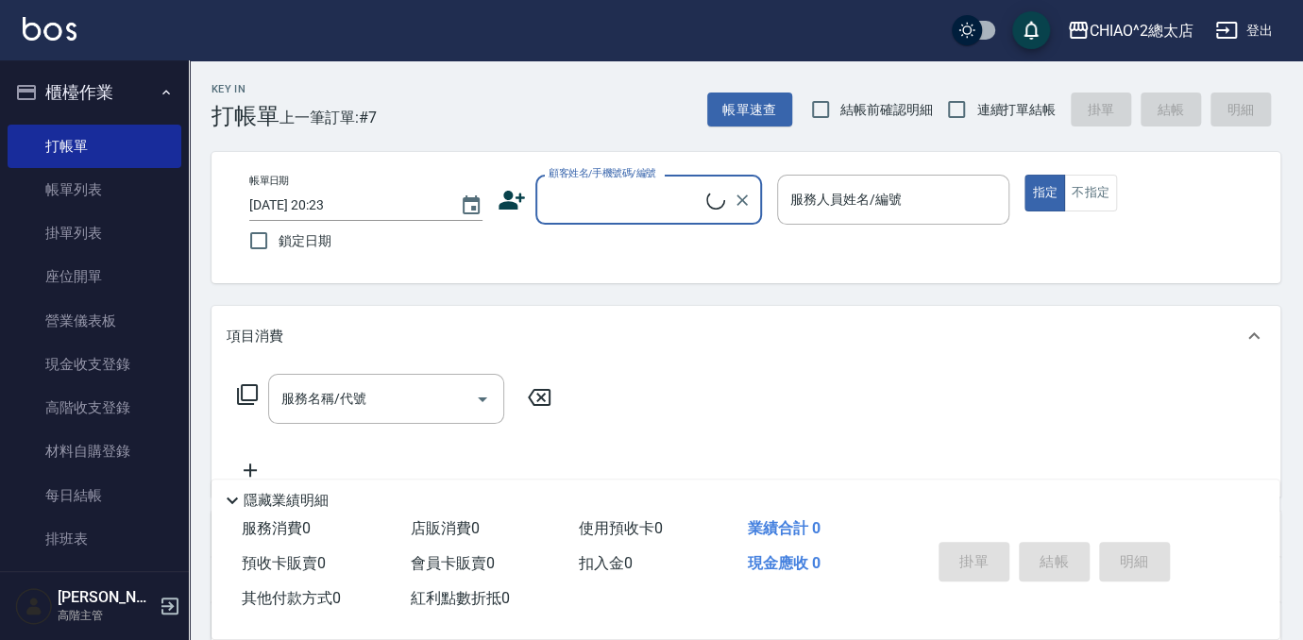
click at [657, 195] on input "顧客姓名/手機號碼/編號" at bounding box center [625, 199] width 162 height 33
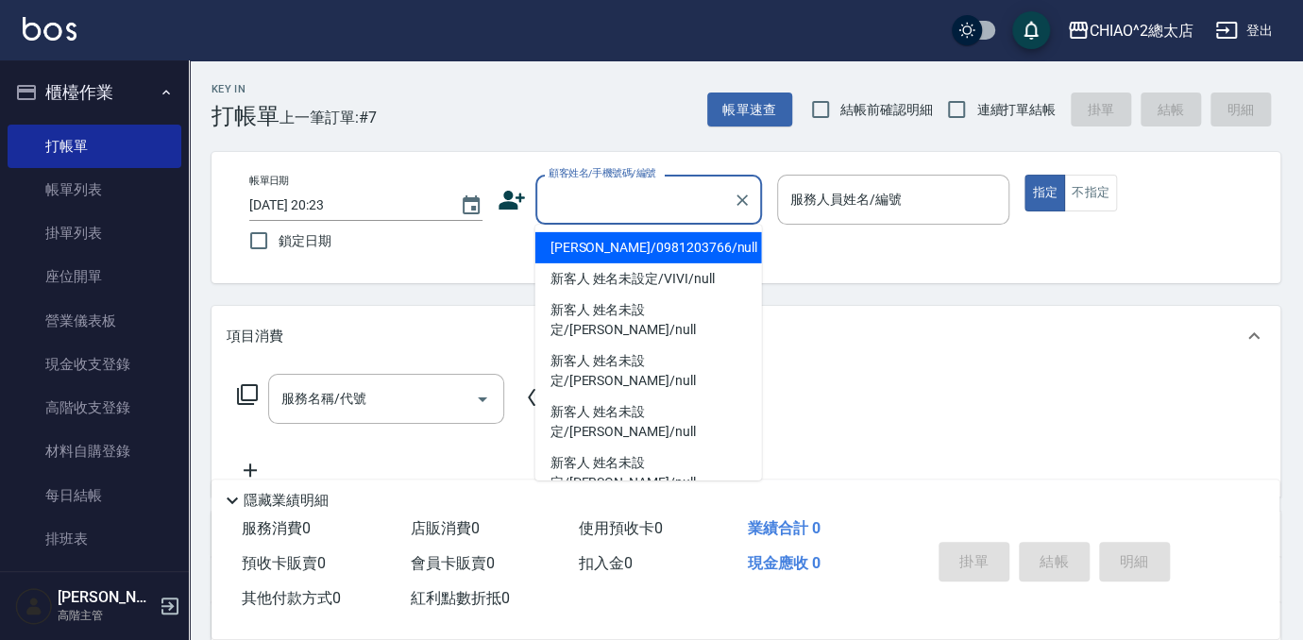
click at [694, 261] on li "[PERSON_NAME]/0981203766/null" at bounding box center [649, 247] width 227 height 31
type input "[PERSON_NAME]/0981203766/null"
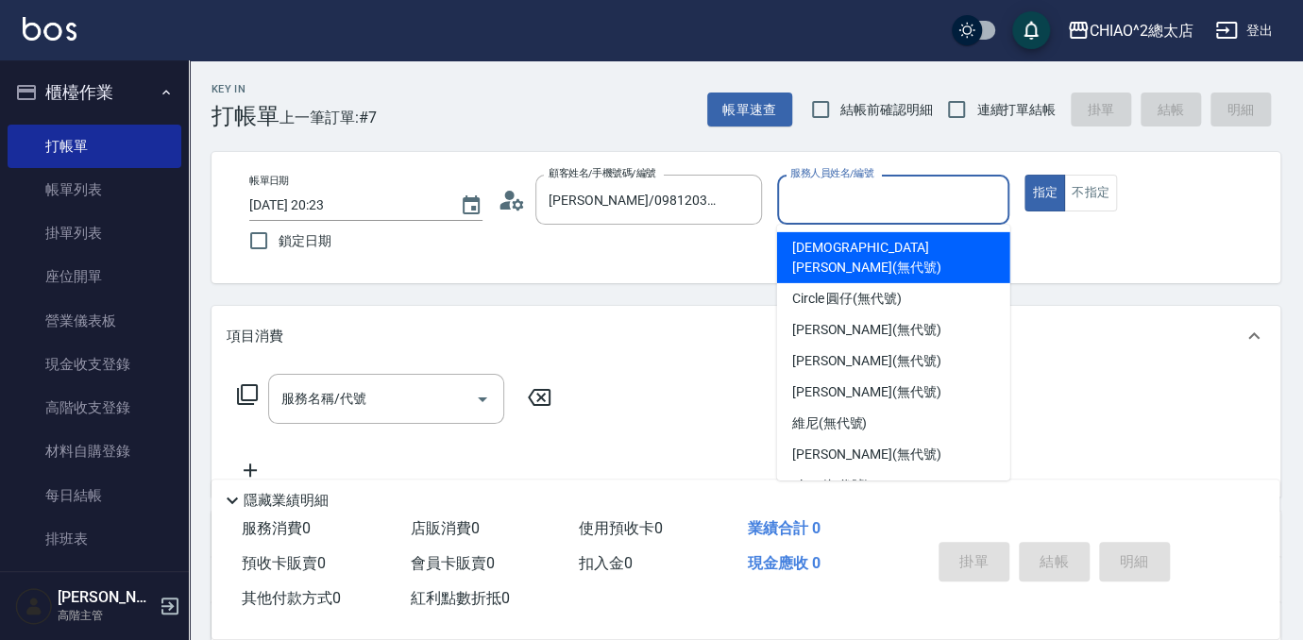
click at [807, 210] on input "服務人員姓名/編號" at bounding box center [894, 199] width 216 height 33
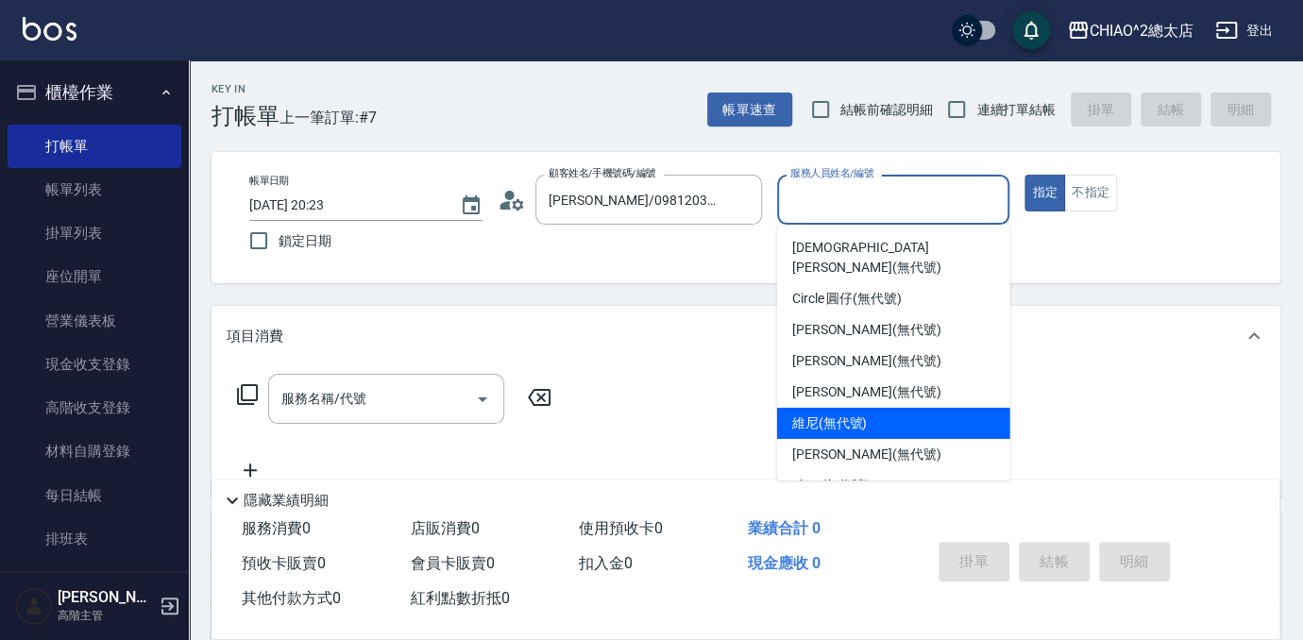
click at [901, 408] on div "維尼 (無代號)" at bounding box center [893, 423] width 233 height 31
type input "維尼(無代號)"
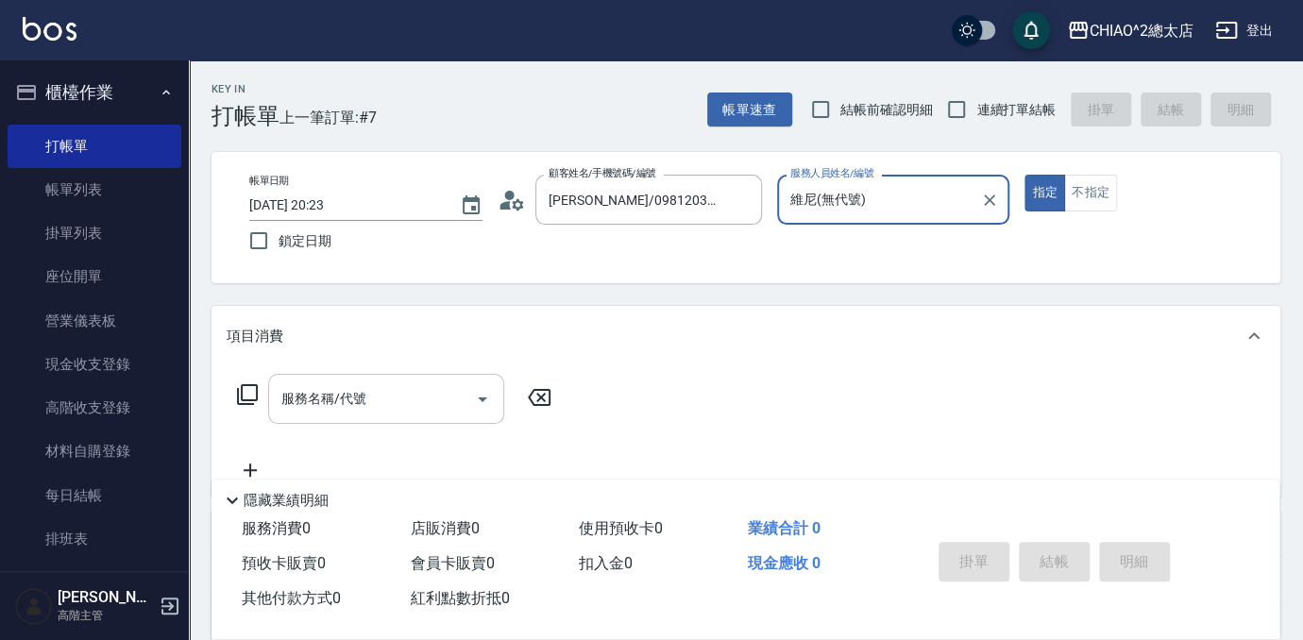
click at [413, 401] on input "服務名稱/代號" at bounding box center [372, 399] width 191 height 33
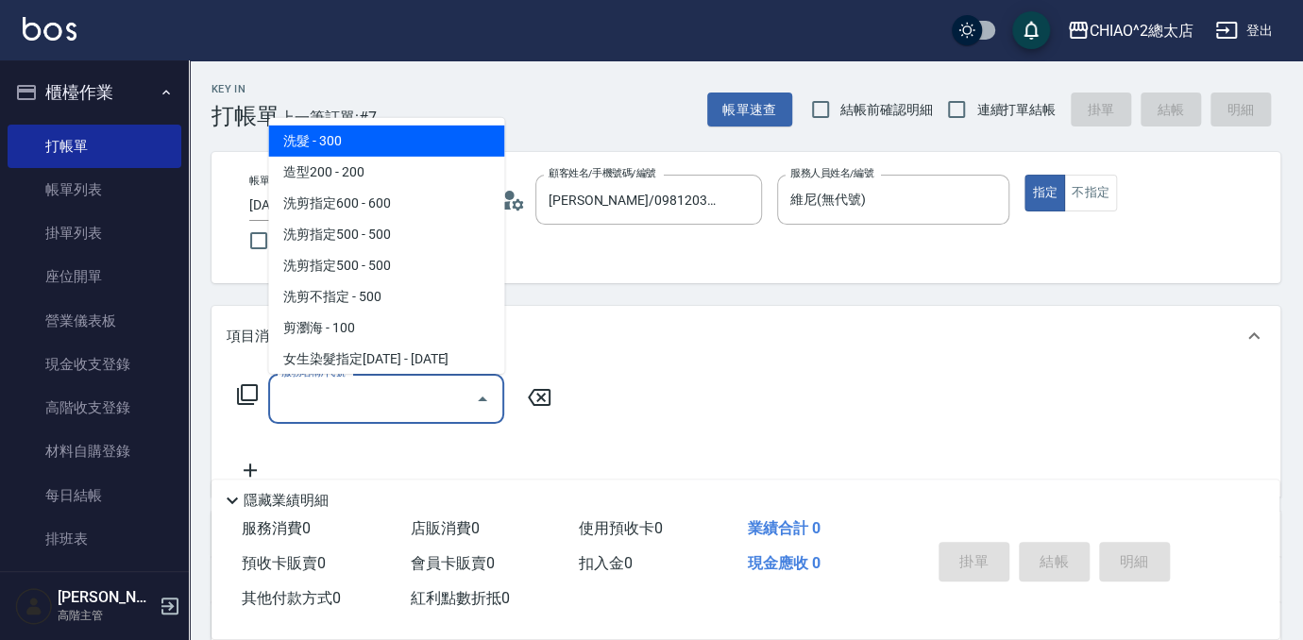
click at [352, 139] on span "洗髮 - 300" at bounding box center [386, 141] width 236 height 31
type input "洗髮(103103)"
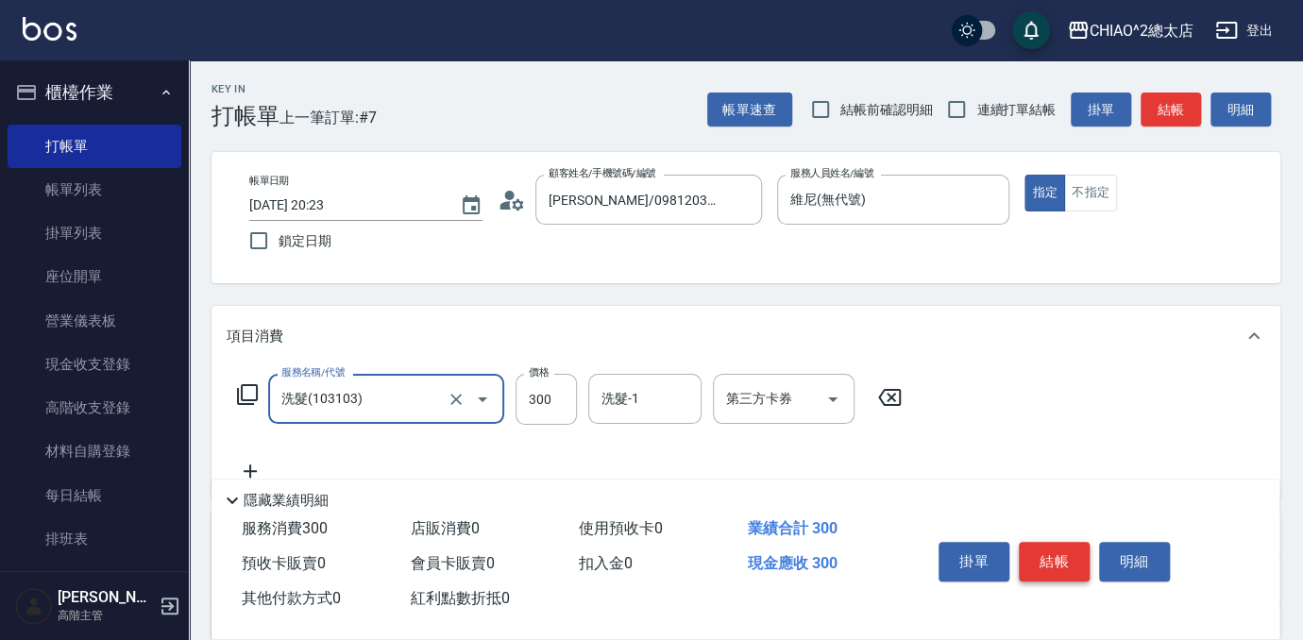
click at [1063, 553] on button "結帳" at bounding box center [1054, 562] width 71 height 40
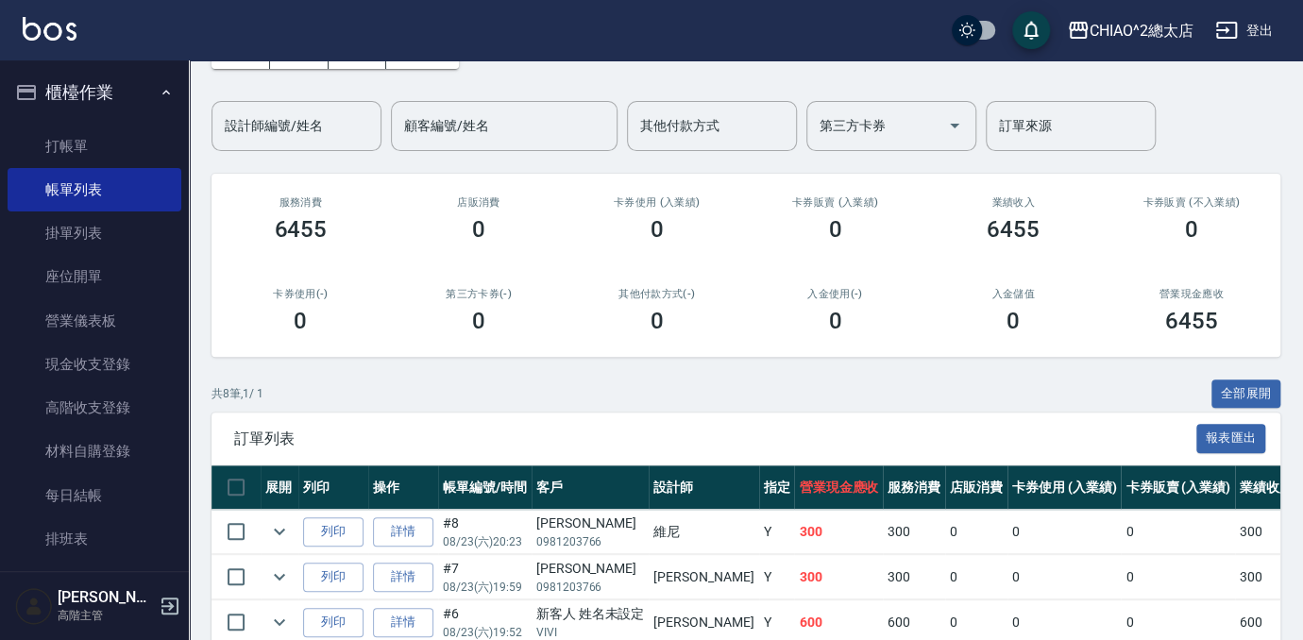
scroll to position [85, 0]
